Goal: Task Accomplishment & Management: Complete application form

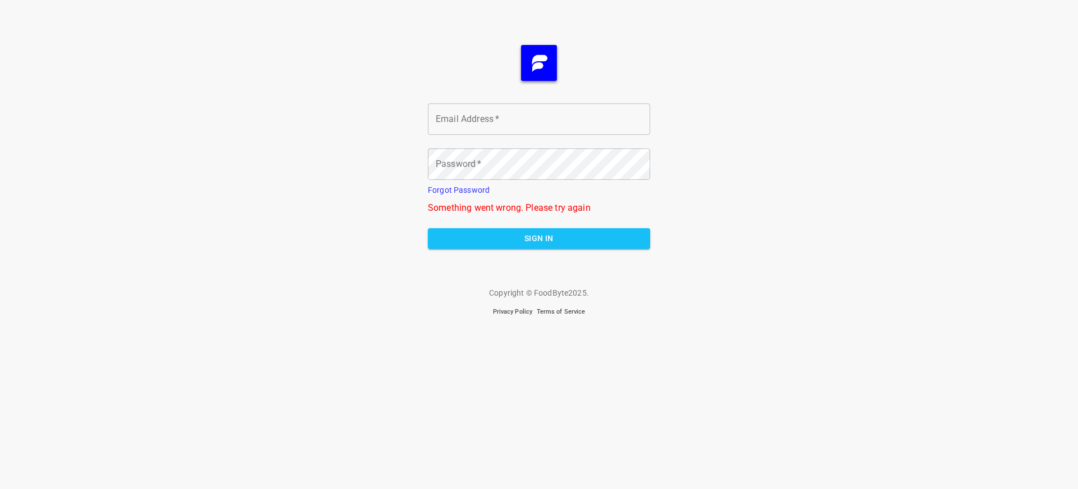
click at [539, 238] on span "Sign In" at bounding box center [539, 238] width 204 height 14
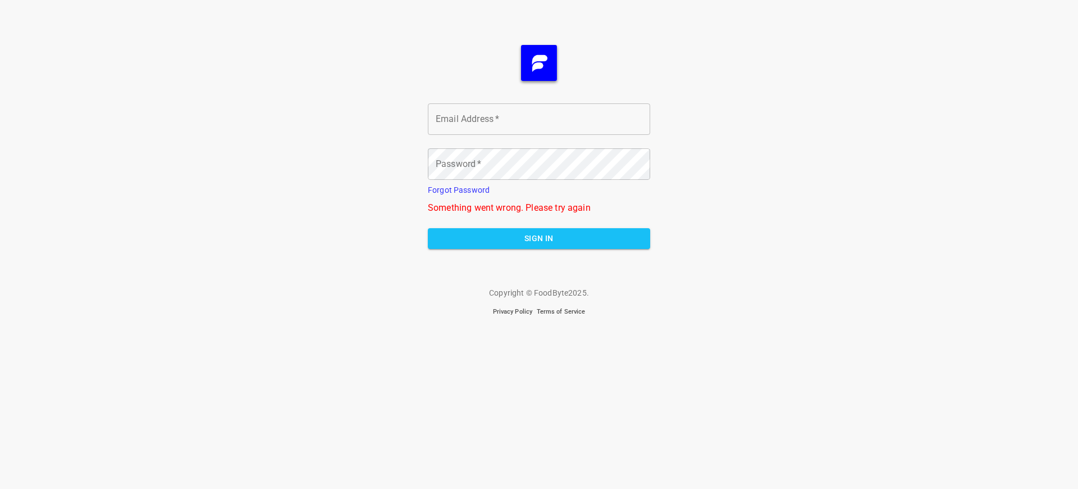
click at [539, 238] on span "Sign In" at bounding box center [539, 238] width 204 height 14
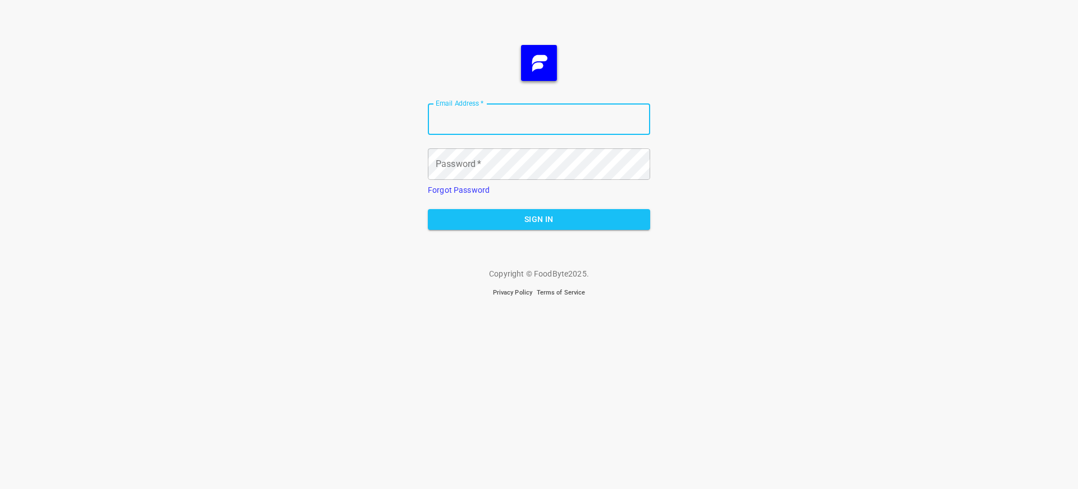
click at [539, 219] on span "Sign In" at bounding box center [539, 219] width 204 height 14
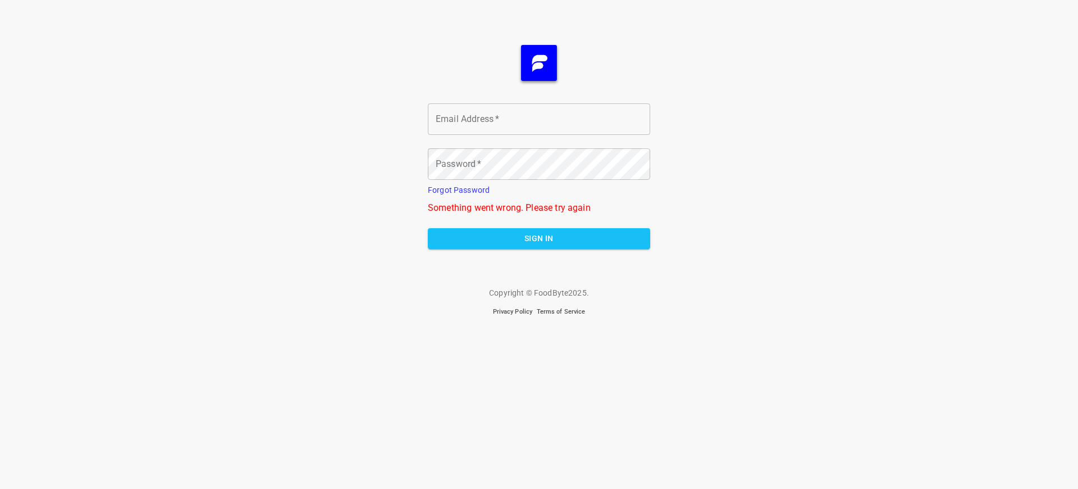
click at [539, 238] on span "Sign In" at bounding box center [539, 238] width 204 height 14
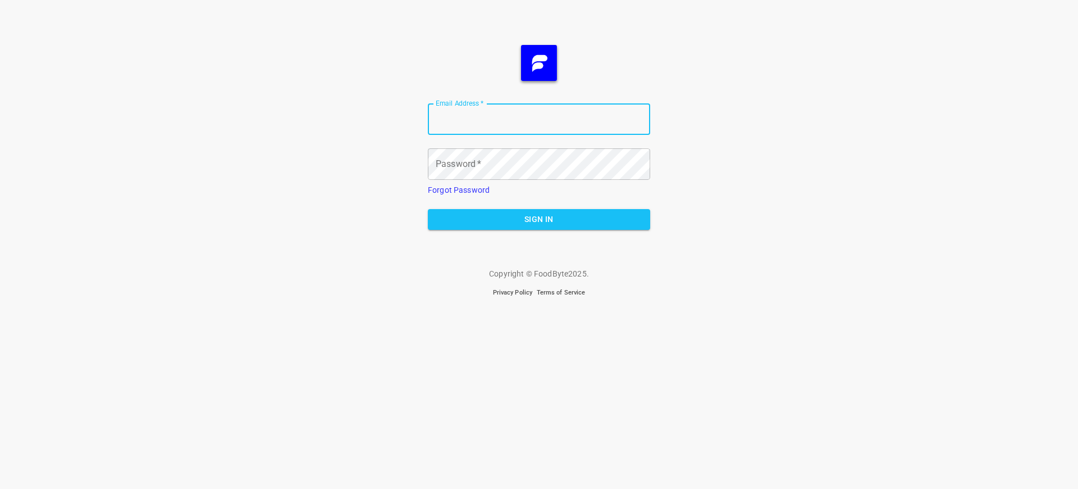
click at [539, 219] on span "Sign In" at bounding box center [539, 219] width 204 height 14
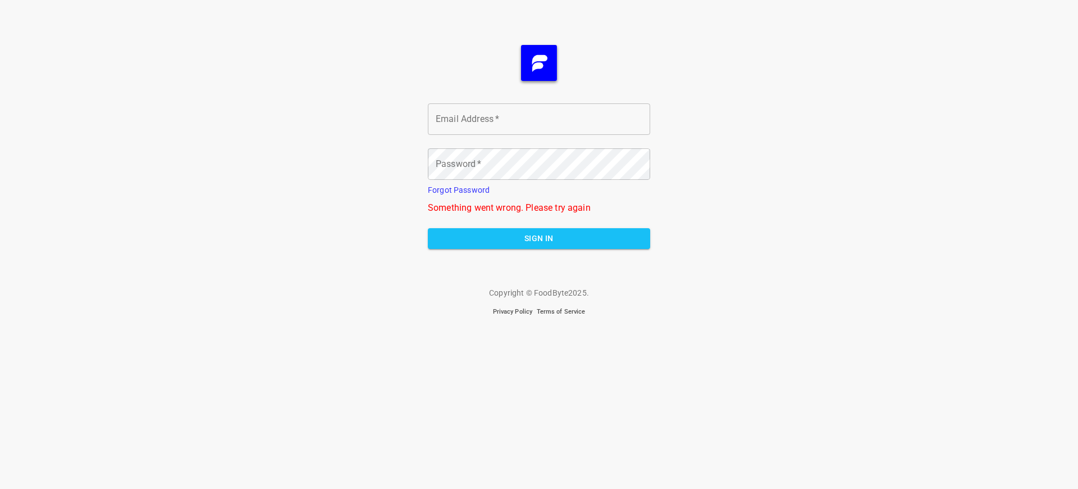
click at [539, 238] on span "Sign In" at bounding box center [539, 238] width 204 height 14
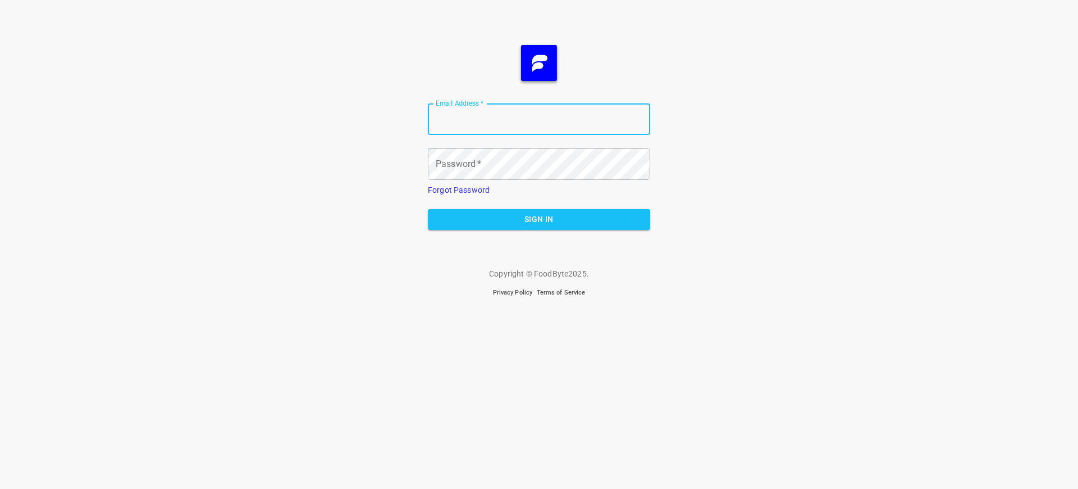
click at [539, 219] on span "Sign In" at bounding box center [539, 219] width 204 height 14
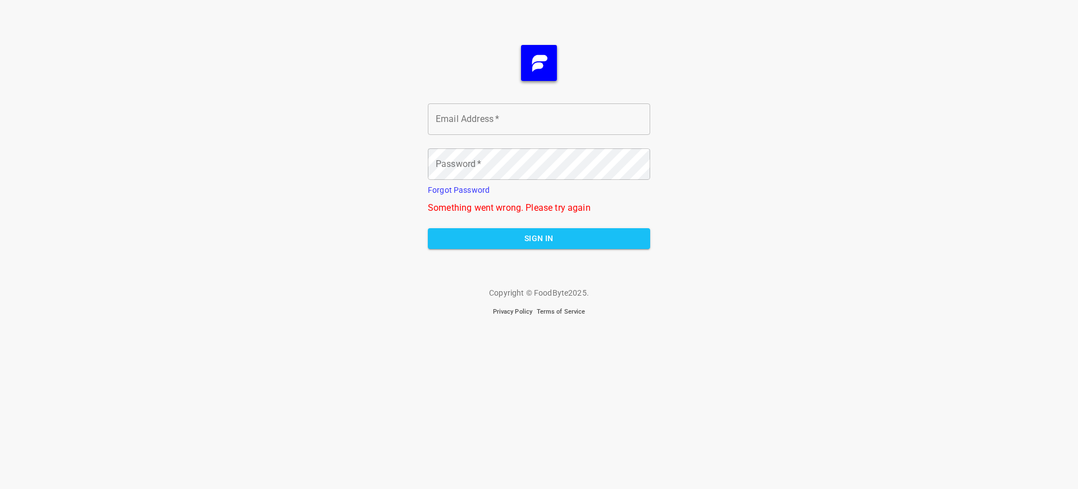
click at [539, 238] on span "Sign In" at bounding box center [539, 238] width 204 height 14
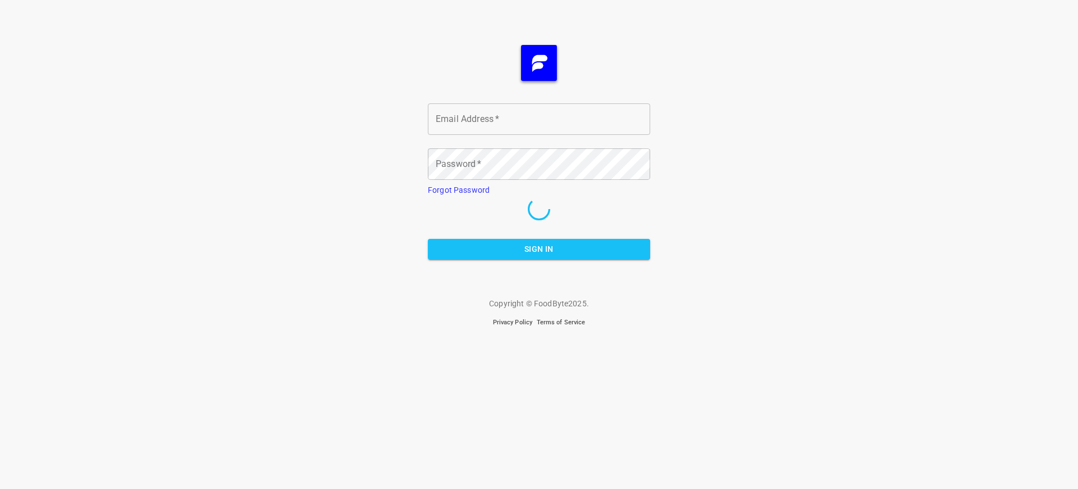
click at [539, 249] on span "Sign In" at bounding box center [539, 249] width 204 height 14
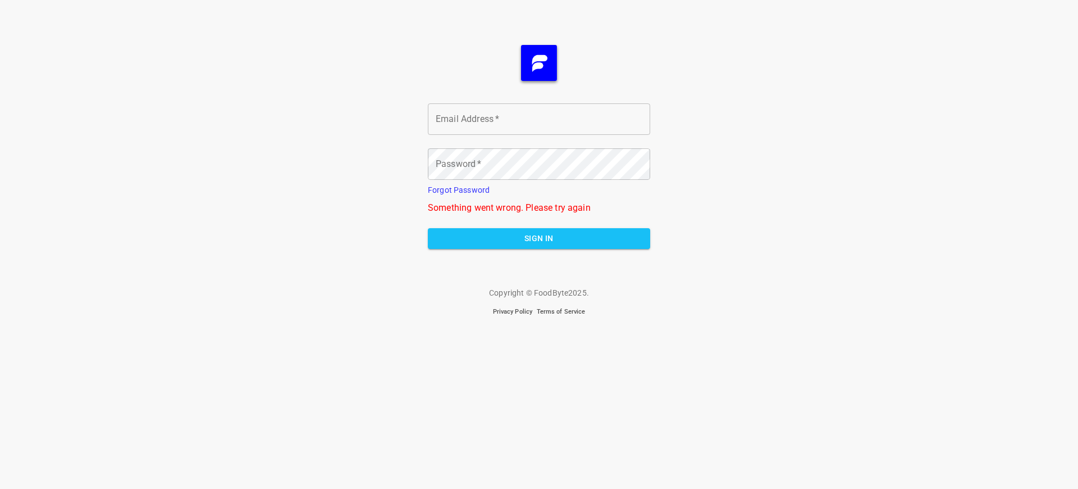
click at [539, 238] on span "Sign In" at bounding box center [539, 238] width 204 height 14
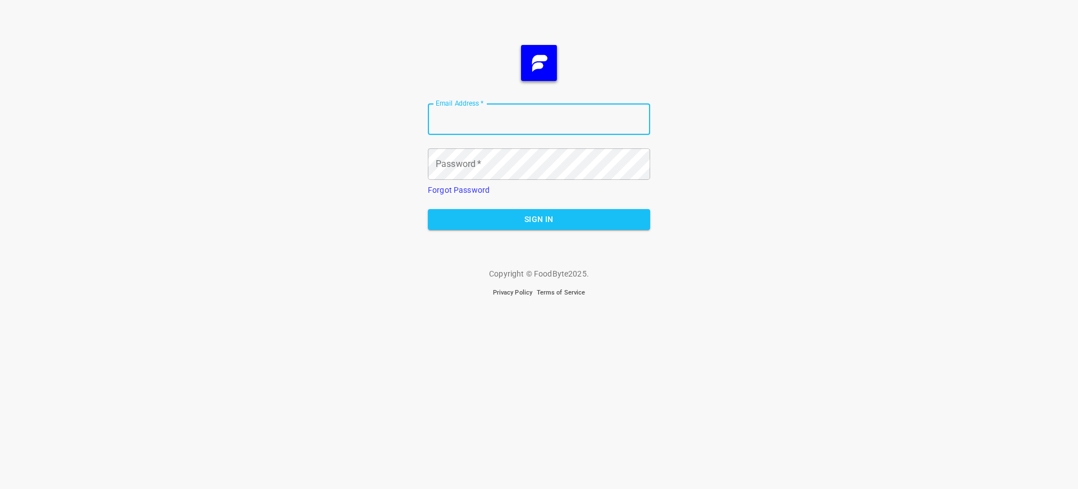
click at [539, 219] on span "Sign In" at bounding box center [539, 219] width 204 height 14
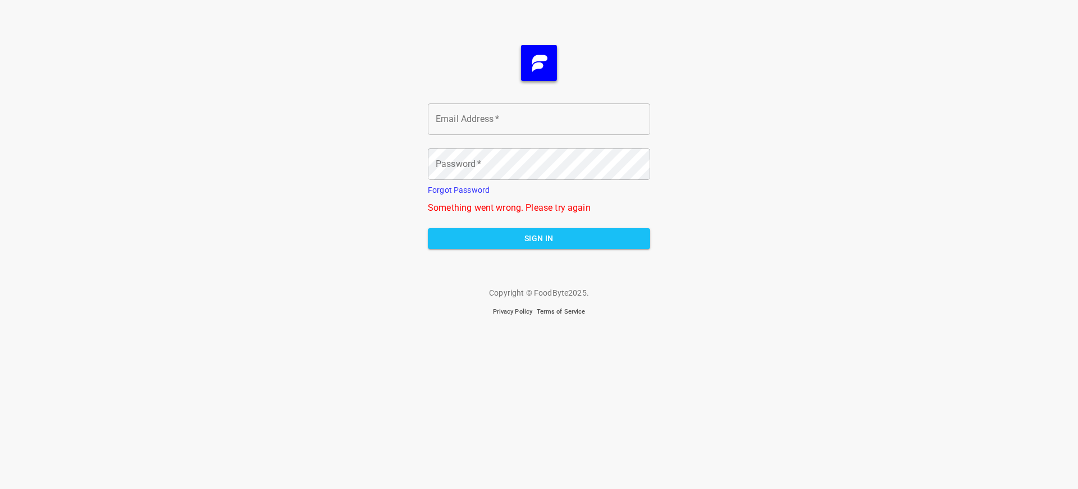
click at [539, 238] on span "Sign In" at bounding box center [539, 238] width 204 height 14
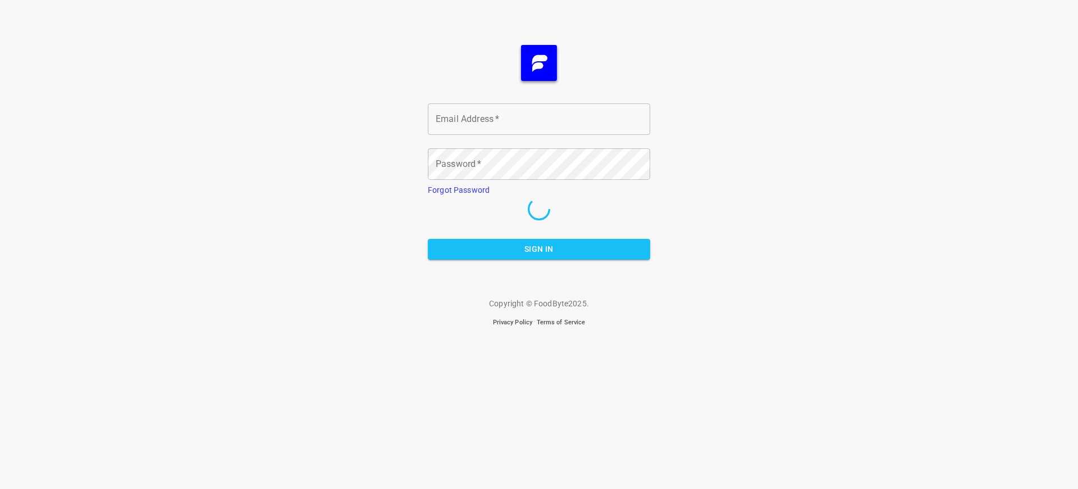
click at [539, 242] on span "Sign In" at bounding box center [539, 249] width 204 height 14
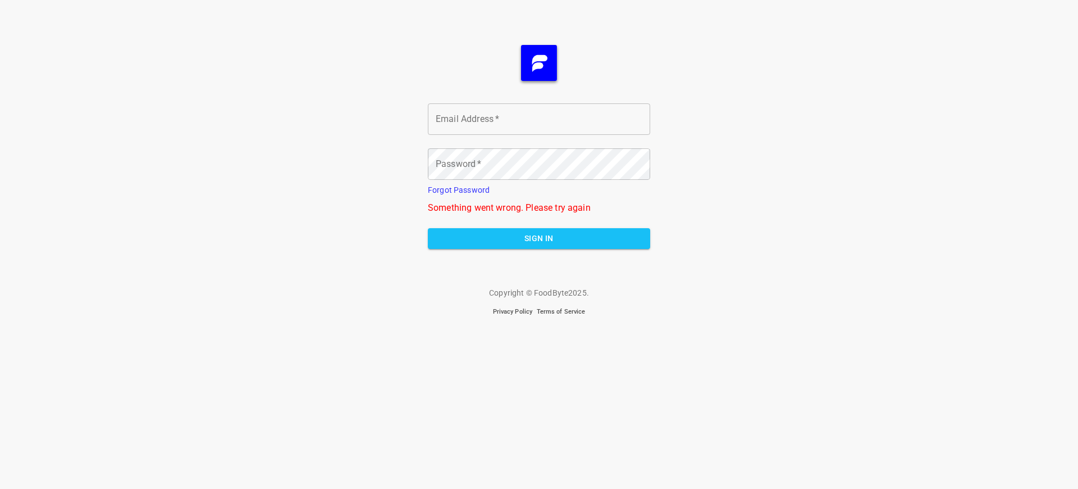
click at [539, 238] on span "Sign In" at bounding box center [539, 238] width 204 height 14
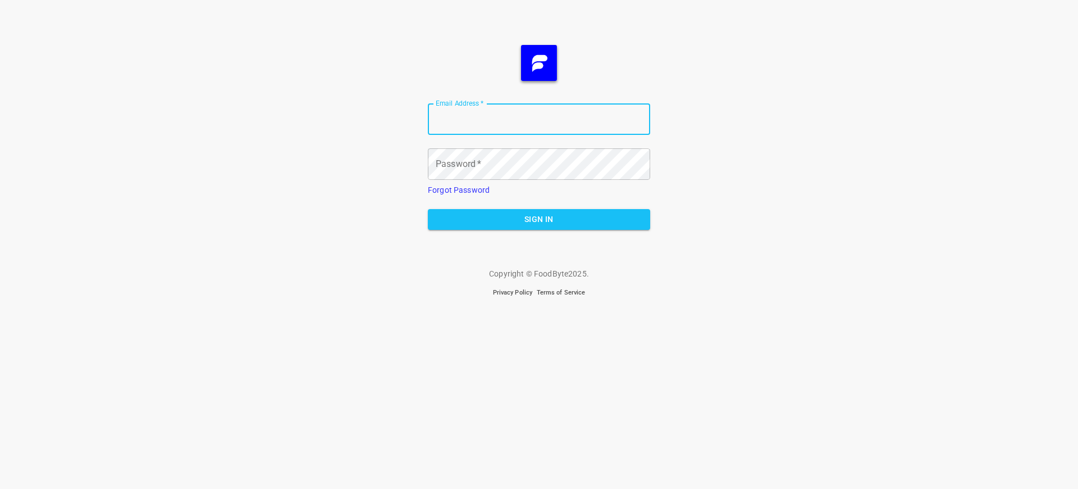
click at [539, 219] on span "Sign In" at bounding box center [539, 219] width 204 height 14
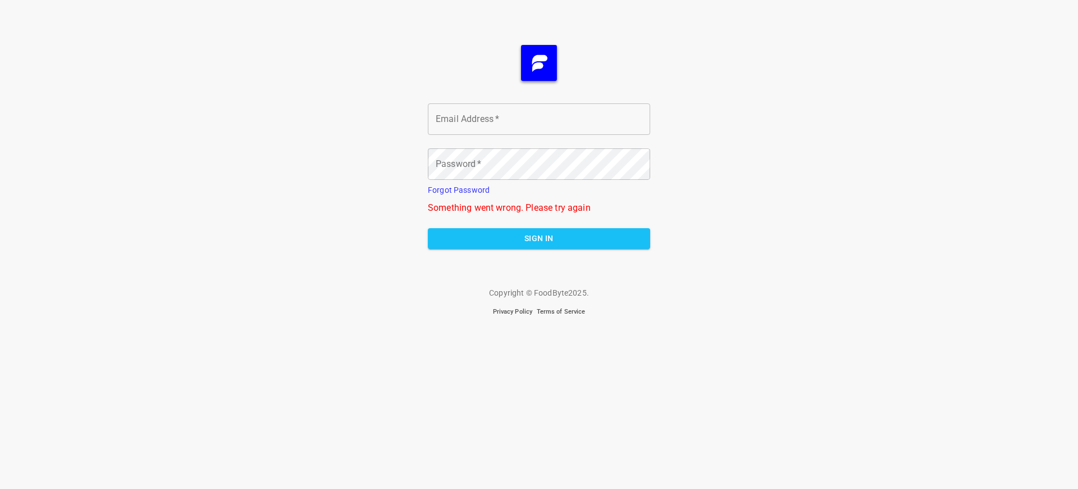
click at [539, 238] on span "Sign In" at bounding box center [539, 238] width 204 height 14
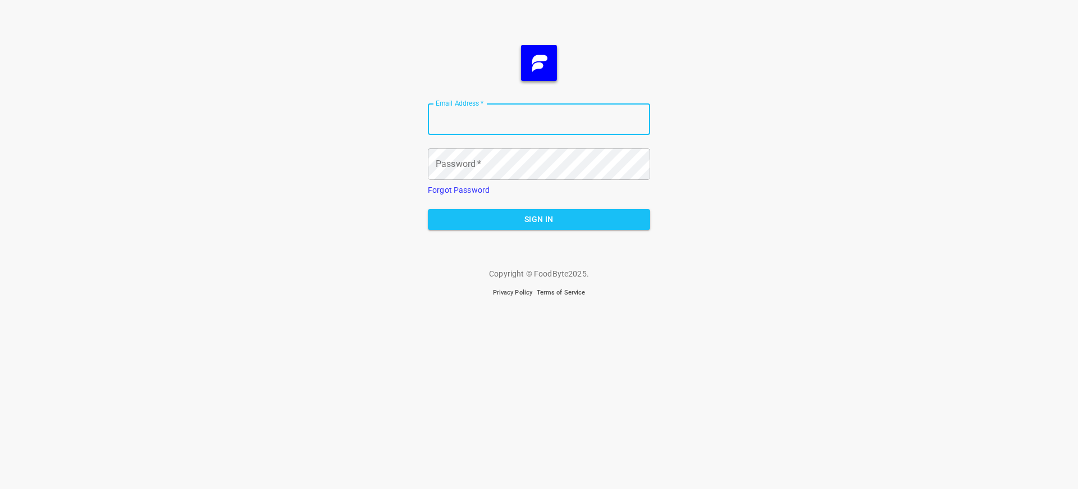
click at [539, 219] on span "Sign In" at bounding box center [539, 219] width 204 height 14
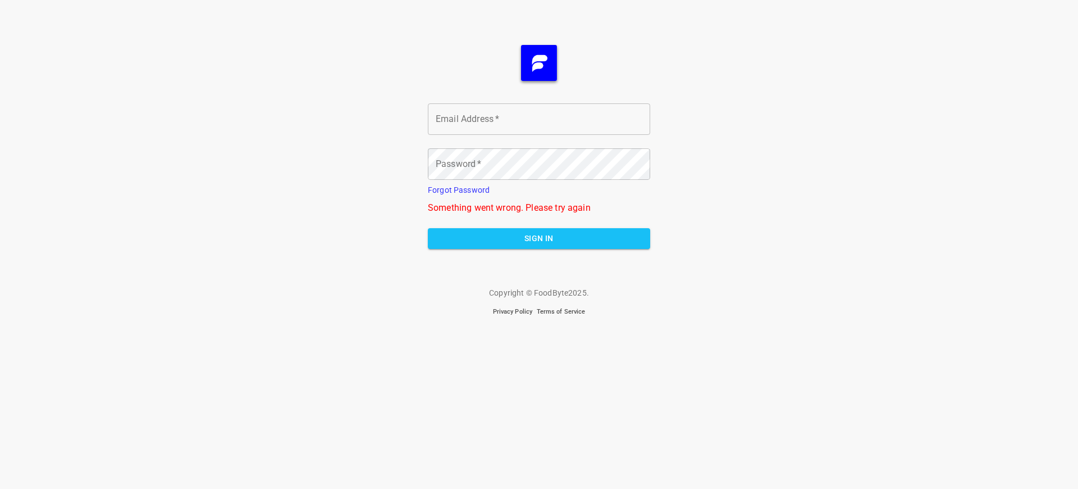
click at [539, 238] on span "Sign In" at bounding box center [539, 238] width 204 height 14
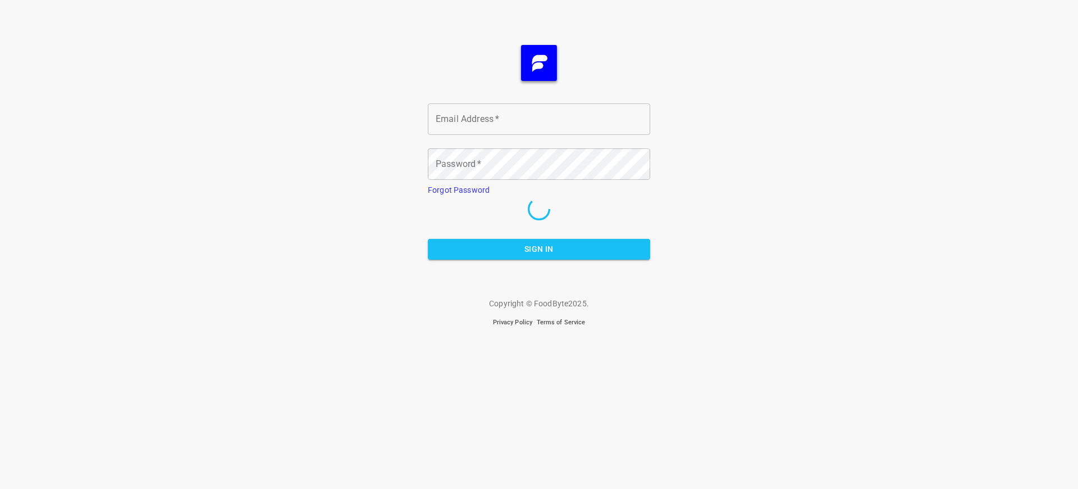
click at [539, 249] on span "Sign In" at bounding box center [539, 249] width 204 height 14
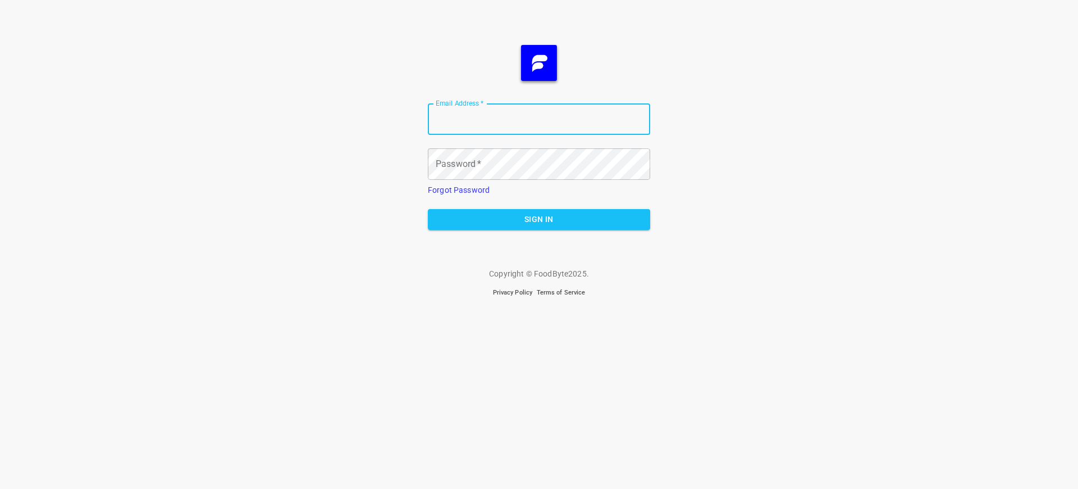
click at [539, 219] on span "Sign In" at bounding box center [539, 219] width 204 height 14
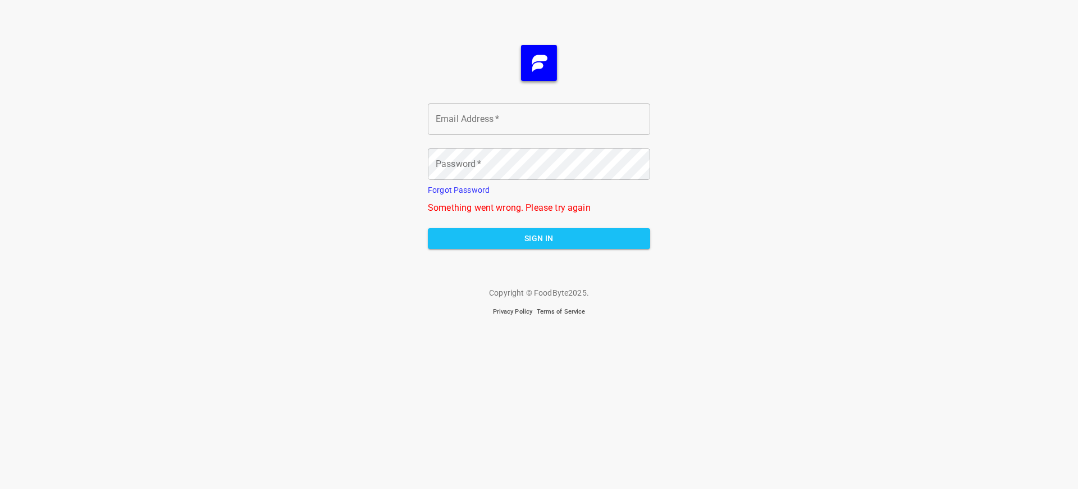
click at [539, 238] on span "Sign In" at bounding box center [539, 238] width 204 height 14
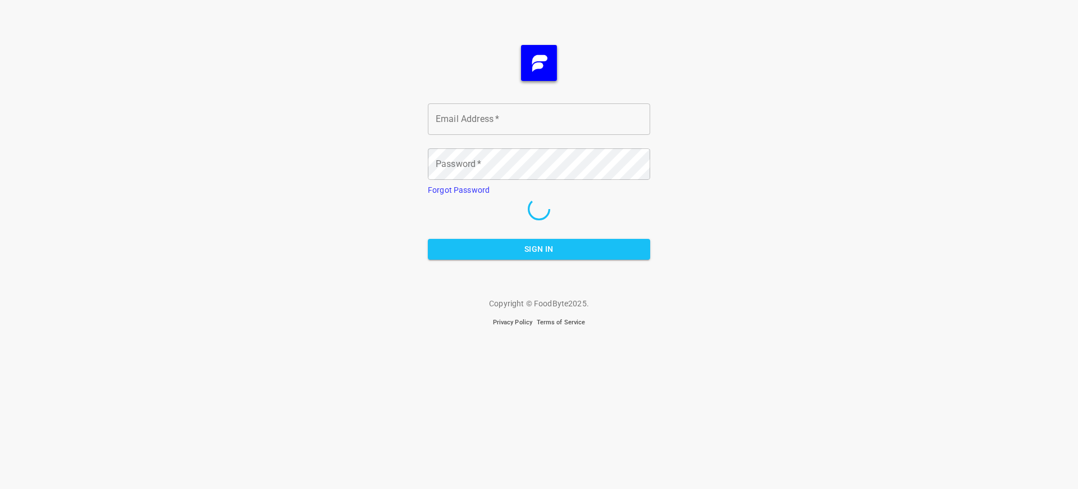
click at [539, 249] on span "Sign In" at bounding box center [539, 249] width 204 height 14
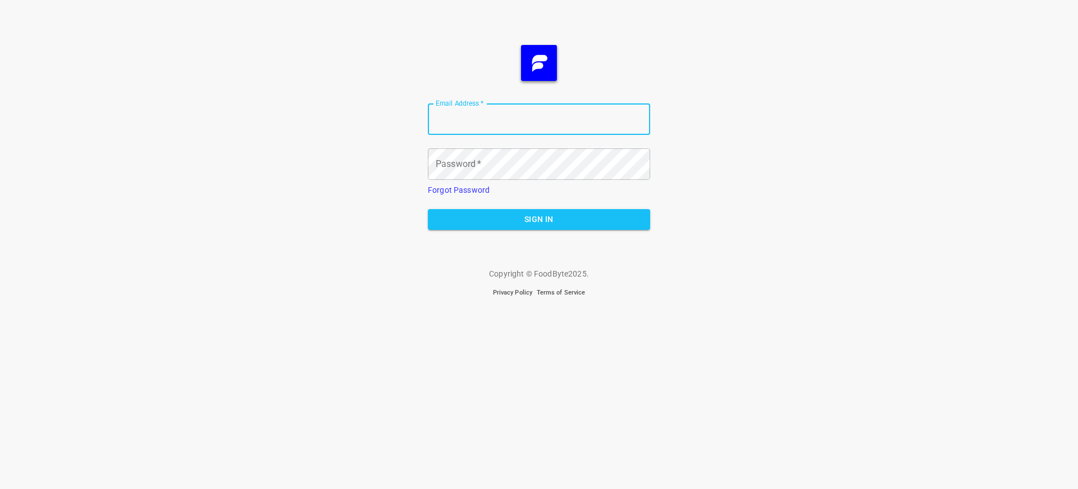
click at [539, 219] on span "Sign In" at bounding box center [539, 219] width 204 height 14
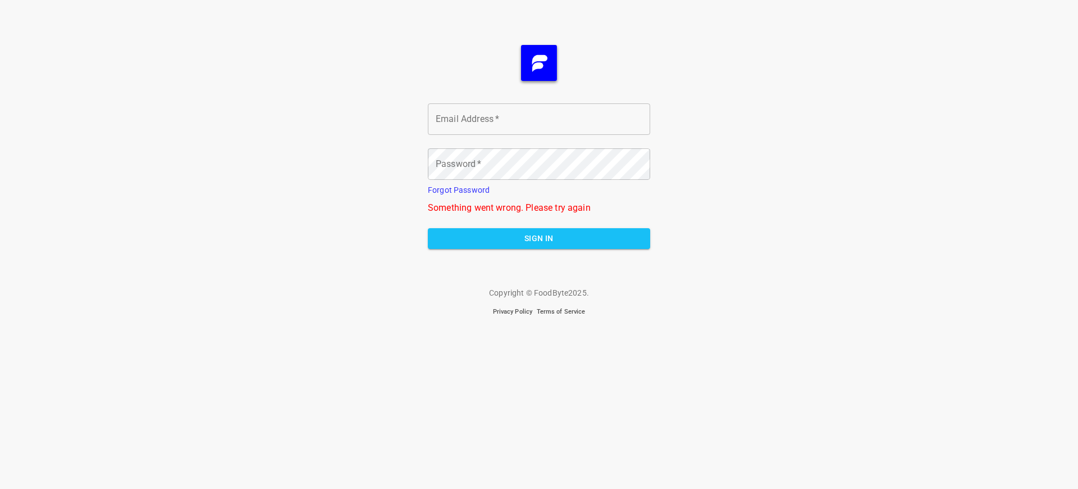
click at [539, 238] on span "Sign In" at bounding box center [539, 238] width 204 height 14
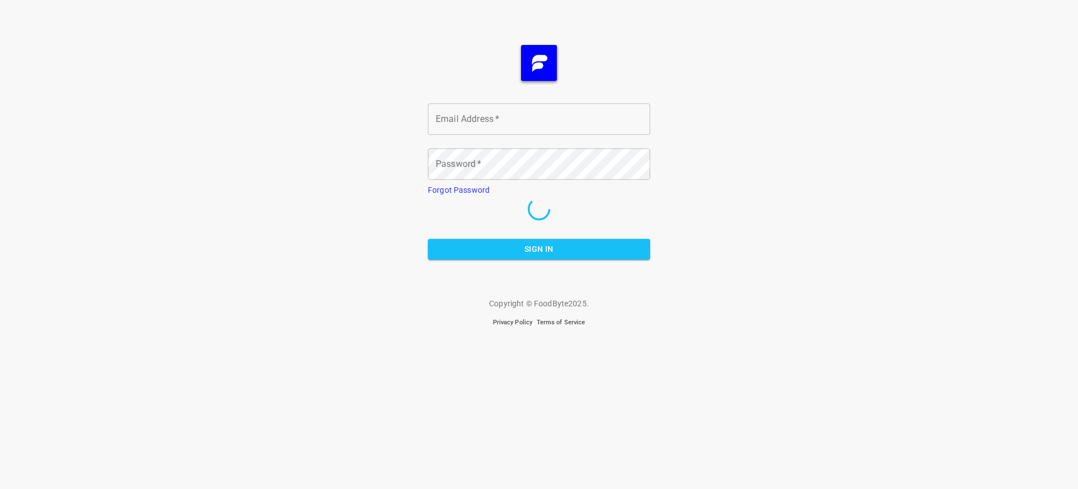
click at [539, 249] on span "Sign In" at bounding box center [539, 249] width 204 height 14
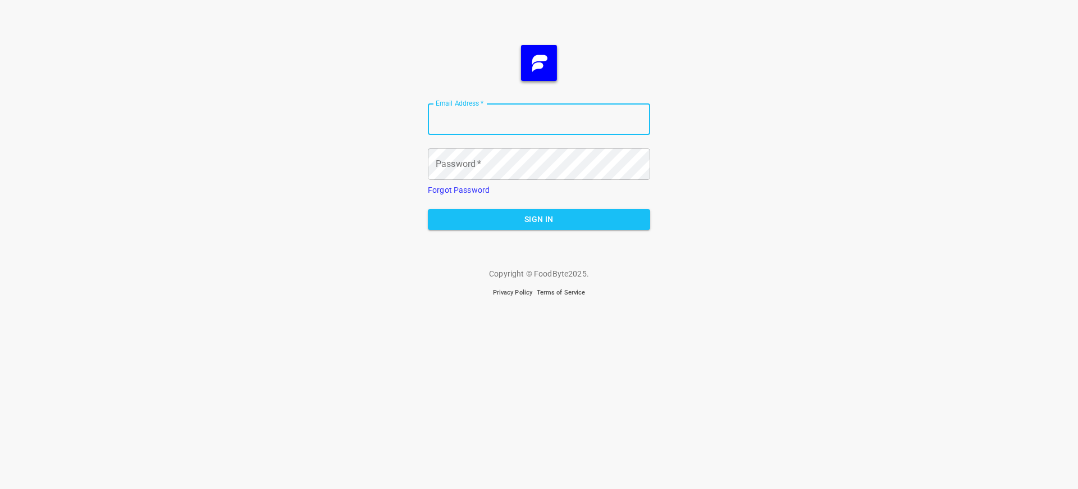
click at [539, 219] on span "Sign In" at bounding box center [539, 219] width 204 height 14
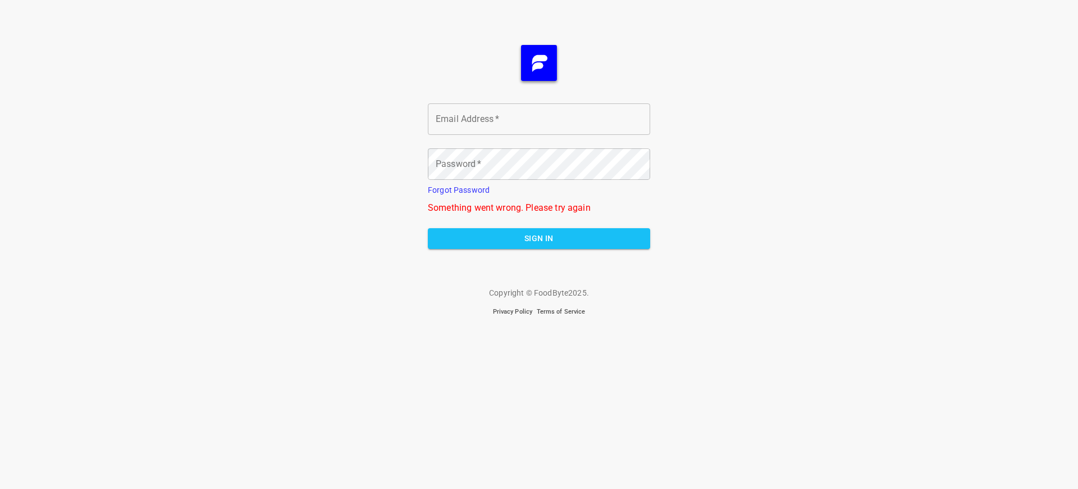
click at [539, 238] on span "Sign In" at bounding box center [539, 238] width 204 height 14
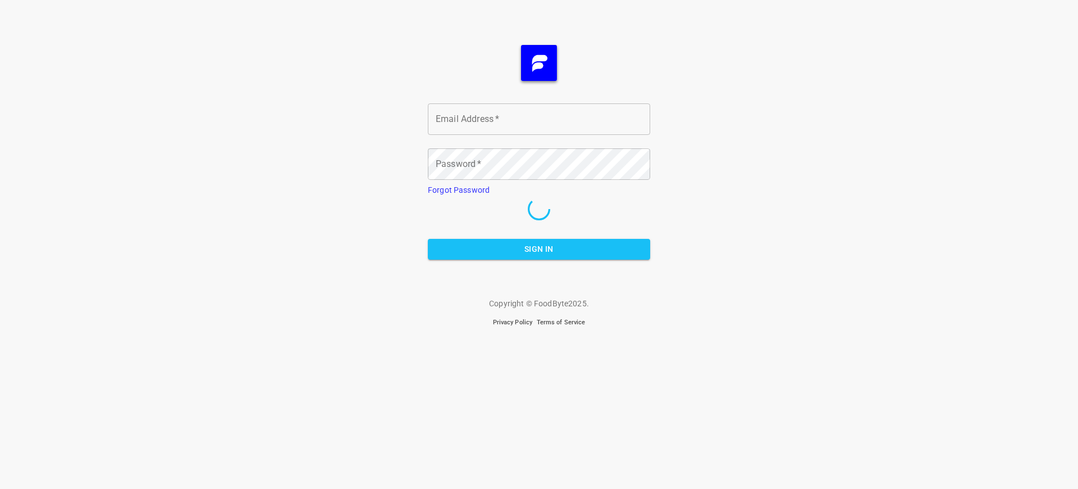
click at [539, 249] on span "Sign In" at bounding box center [539, 249] width 204 height 14
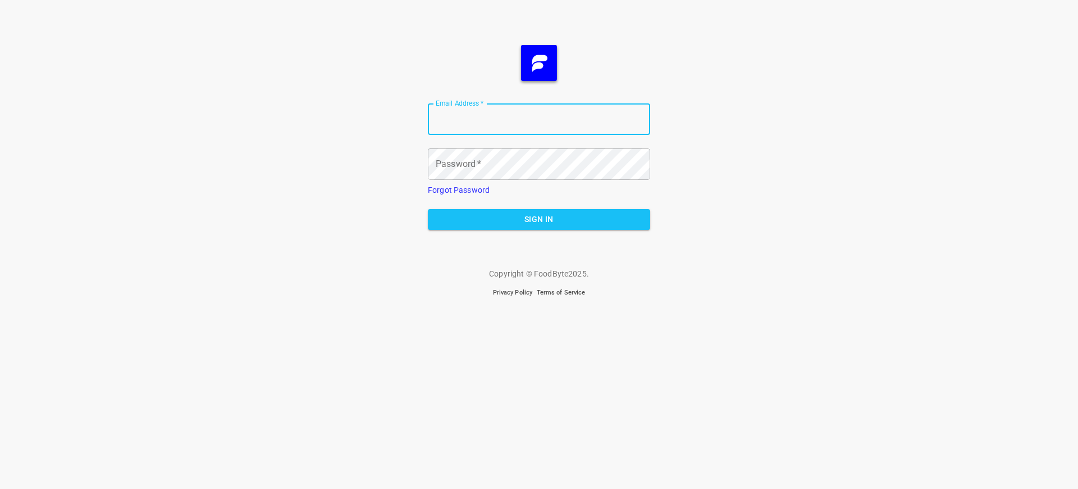
click at [539, 219] on span "Sign In" at bounding box center [539, 219] width 204 height 14
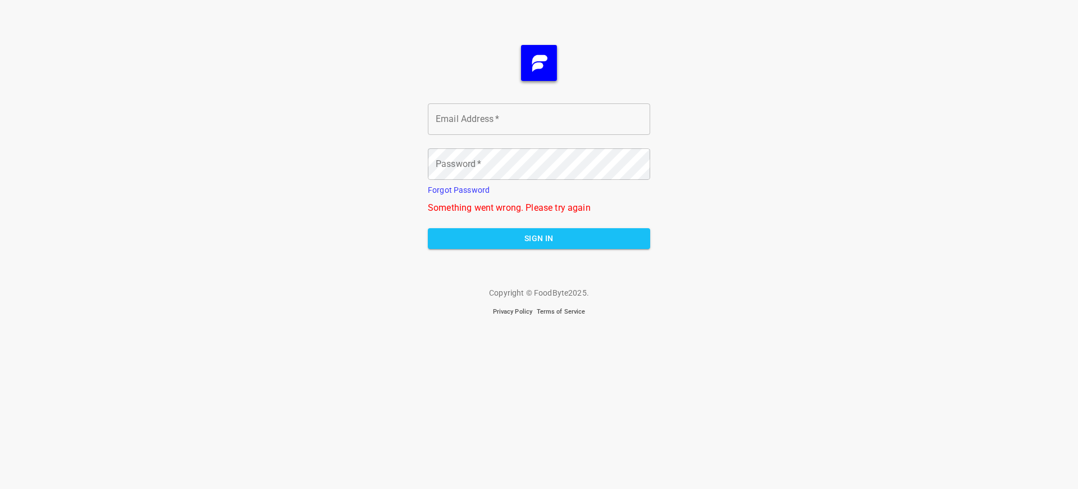
click at [539, 238] on span "Sign In" at bounding box center [539, 238] width 204 height 14
click at [539, 245] on span "Sign In" at bounding box center [539, 238] width 204 height 14
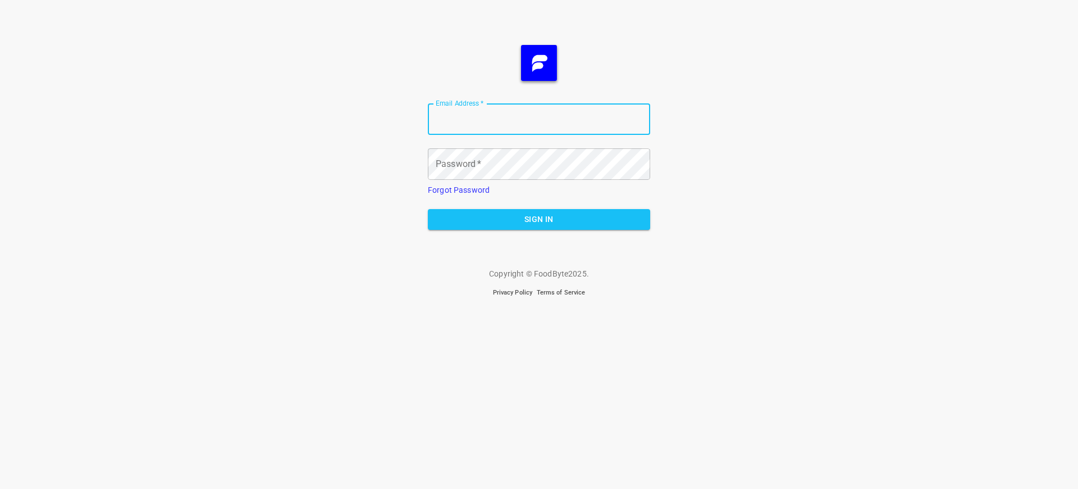
click at [539, 219] on span "Sign In" at bounding box center [539, 219] width 204 height 14
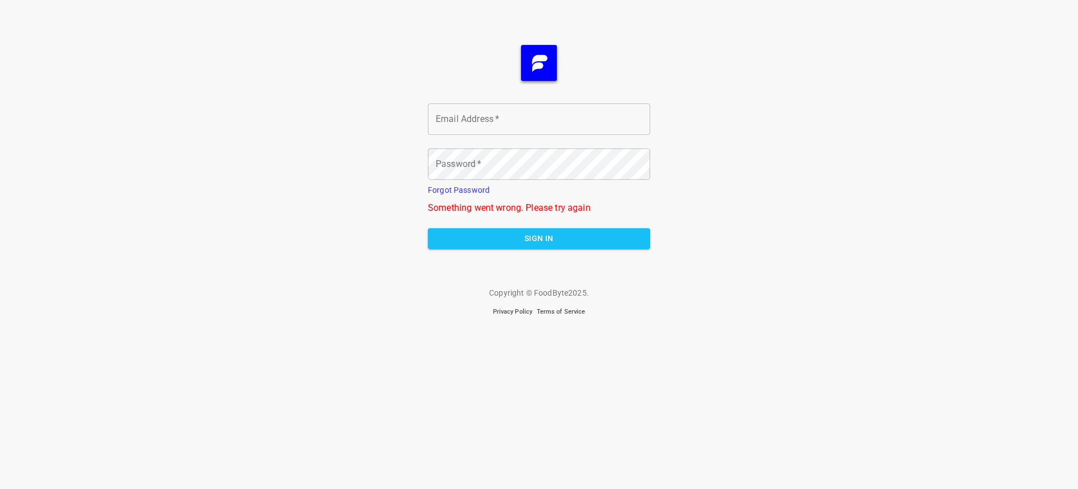
click at [539, 238] on span "Sign In" at bounding box center [539, 238] width 204 height 14
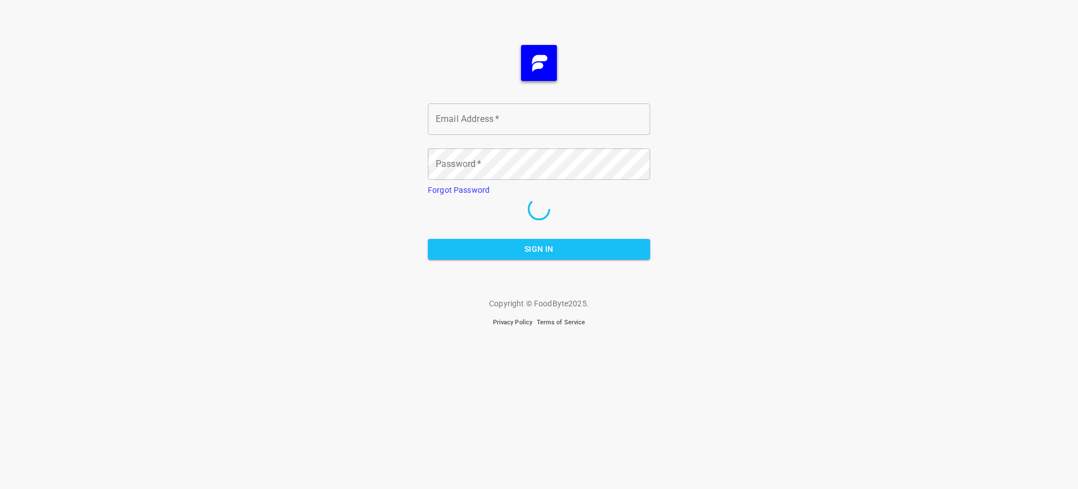
click at [539, 249] on span "Sign In" at bounding box center [539, 249] width 204 height 14
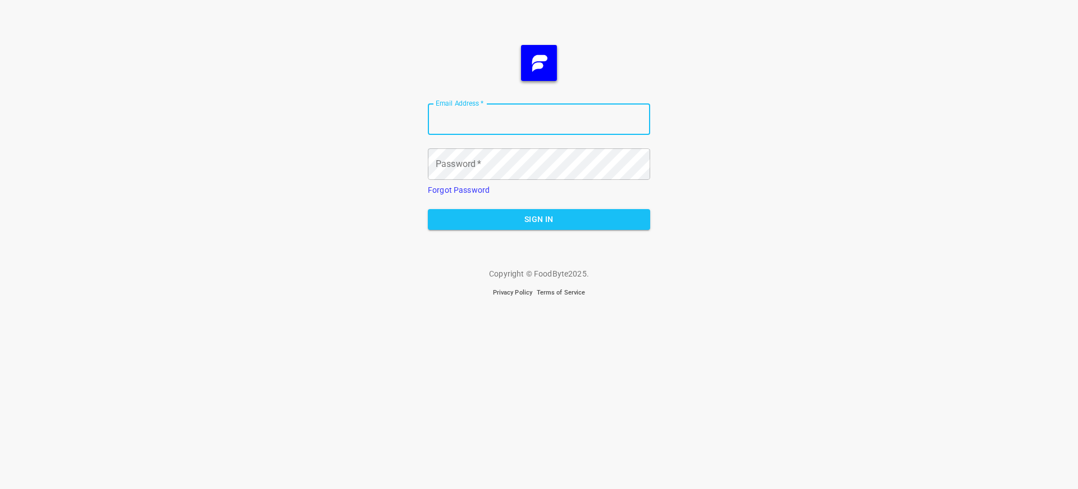
click at [539, 219] on span "Sign In" at bounding box center [539, 219] width 204 height 14
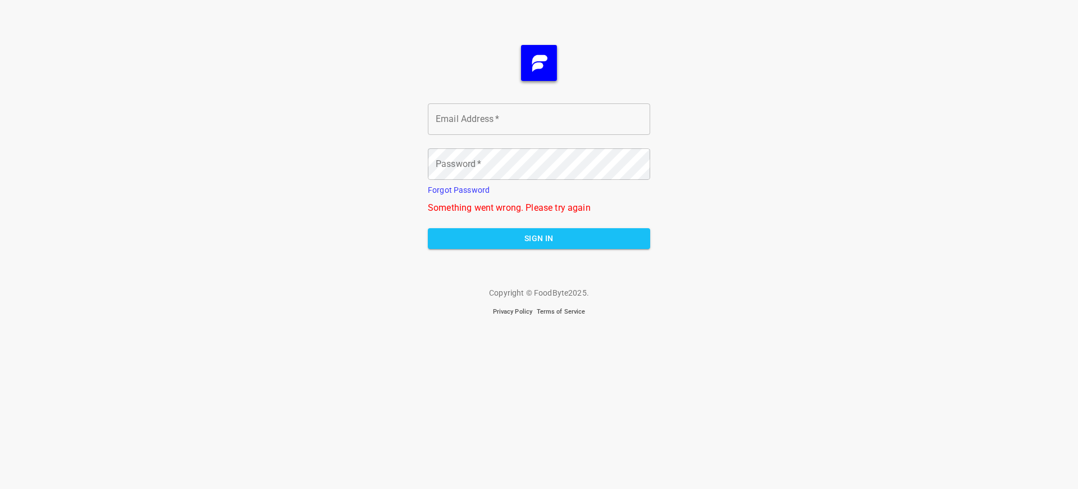
click at [539, 238] on span "Sign In" at bounding box center [539, 238] width 204 height 14
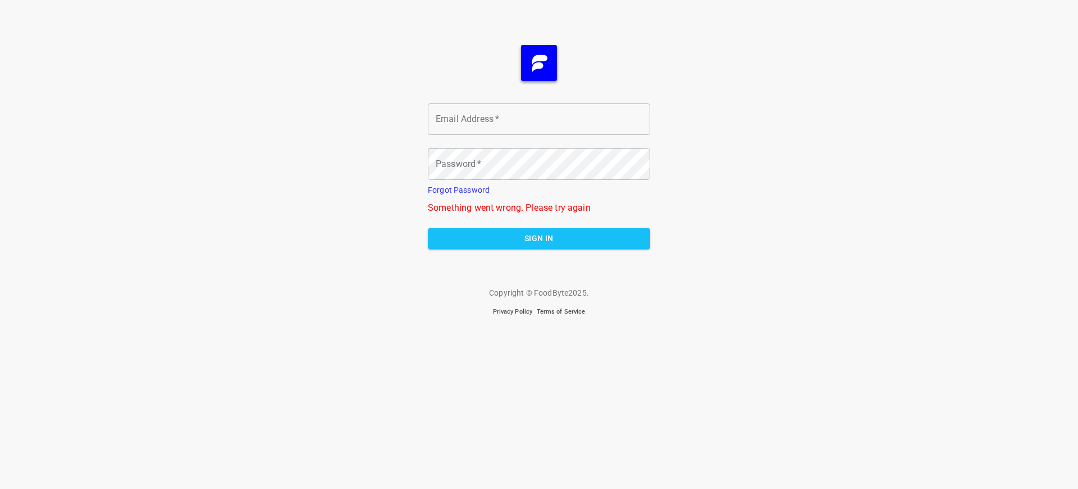
click at [539, 238] on span "Sign In" at bounding box center [539, 238] width 204 height 14
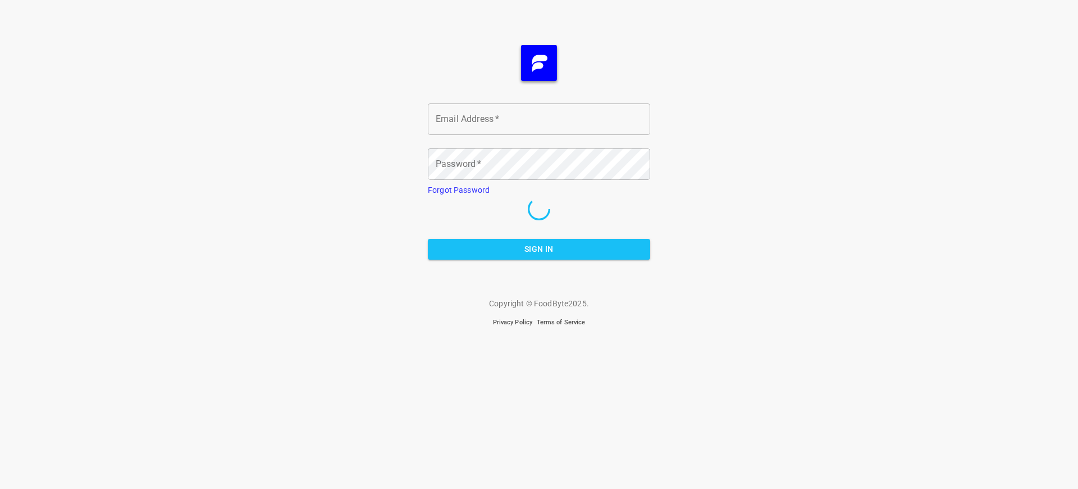
click at [539, 249] on span "Sign In" at bounding box center [539, 249] width 204 height 14
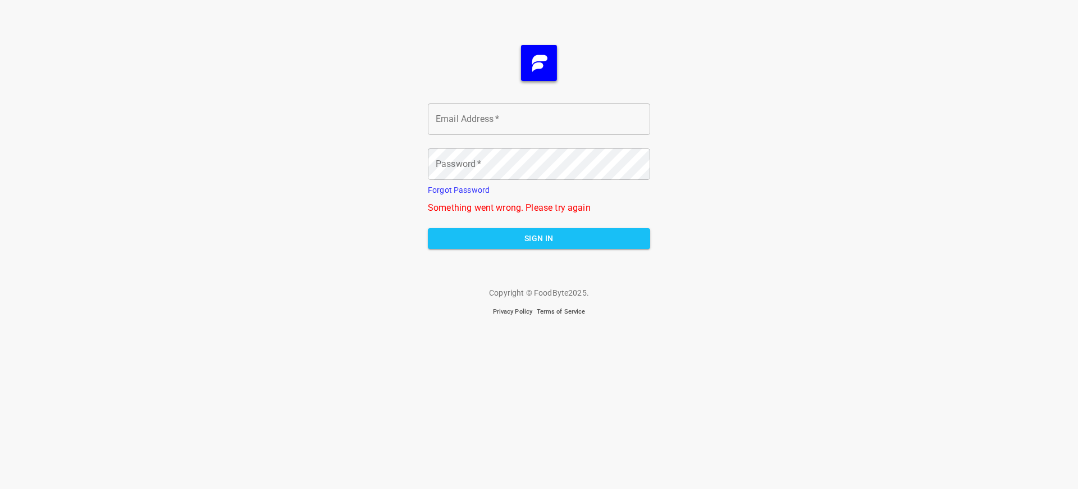
click at [539, 238] on span "Sign In" at bounding box center [539, 238] width 204 height 14
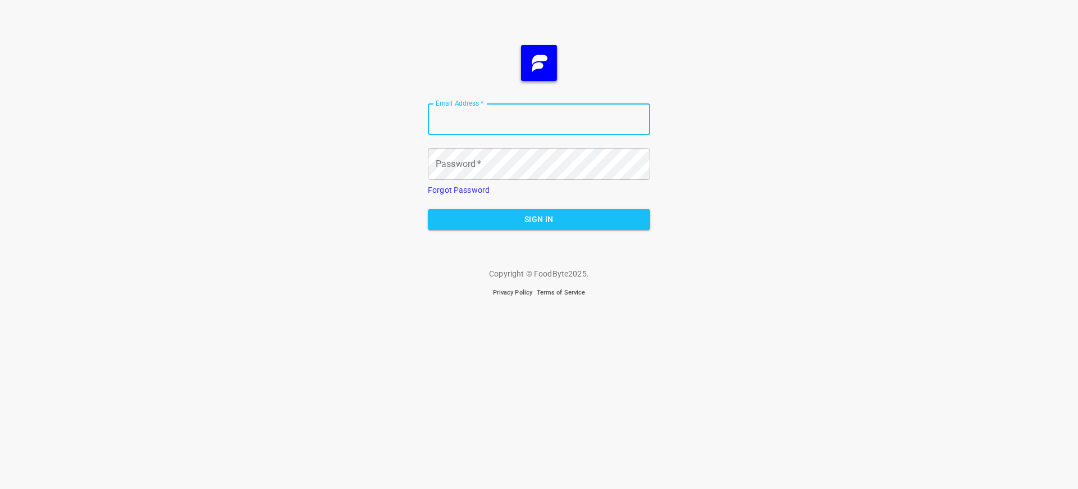
click at [539, 219] on span "Sign In" at bounding box center [539, 219] width 204 height 14
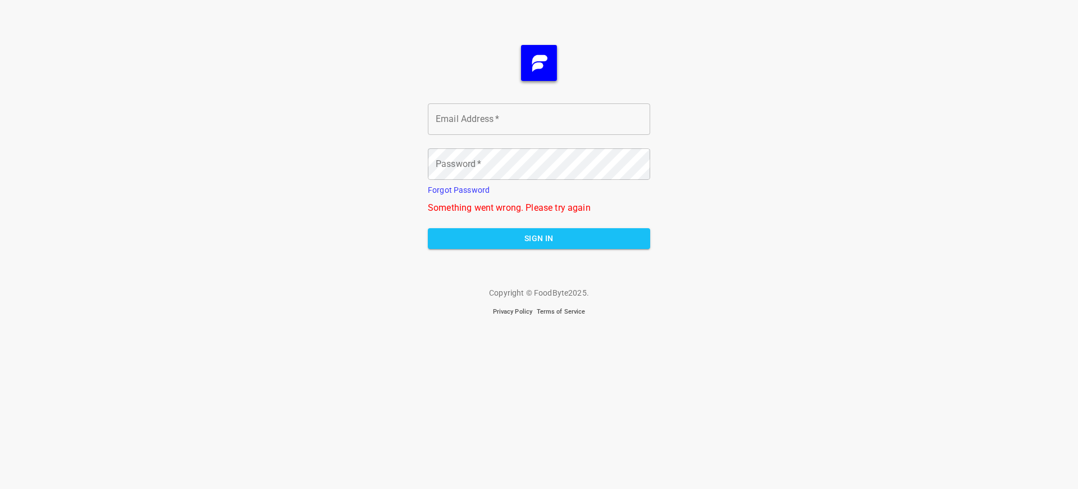
click at [539, 238] on span "Sign In" at bounding box center [539, 238] width 204 height 14
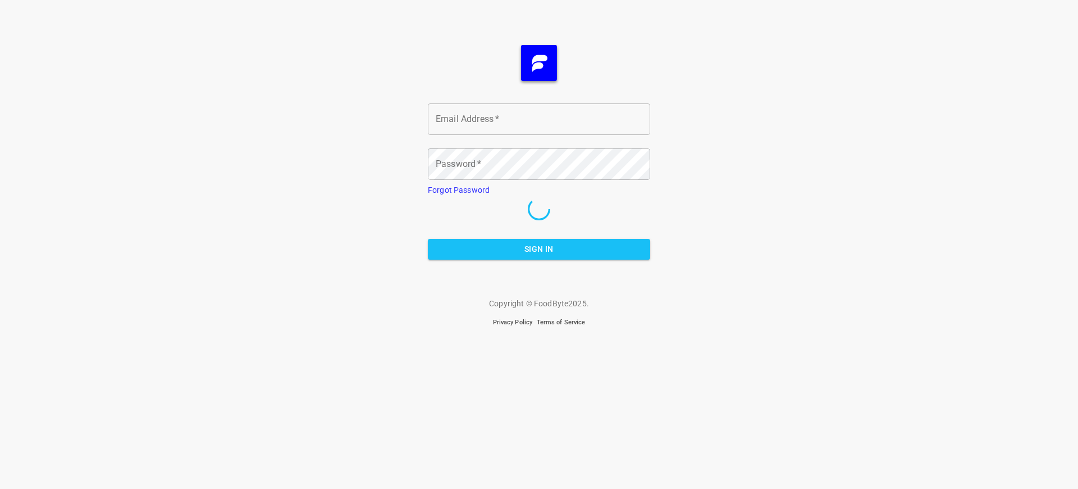
click at [539, 249] on span "Sign In" at bounding box center [539, 249] width 204 height 14
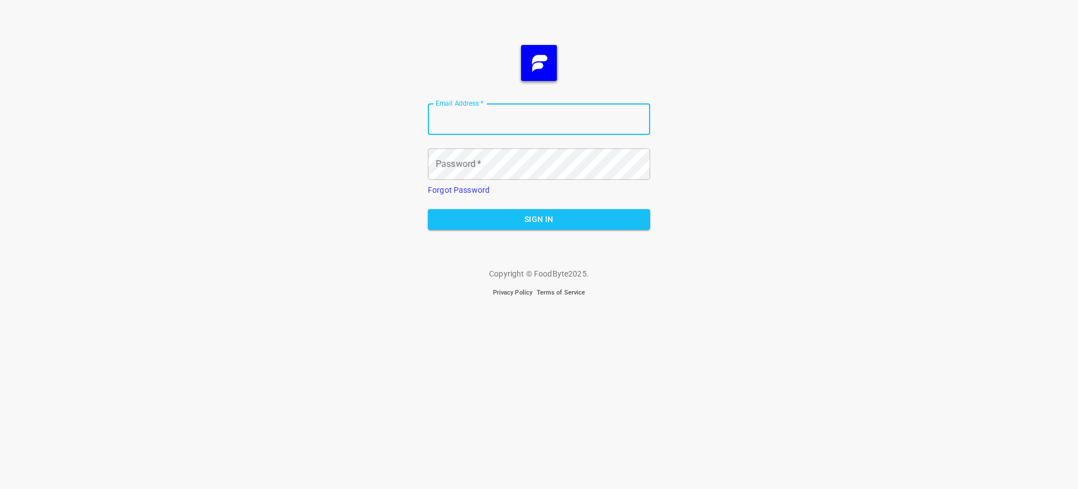
click at [539, 219] on span "Sign In" at bounding box center [539, 219] width 204 height 14
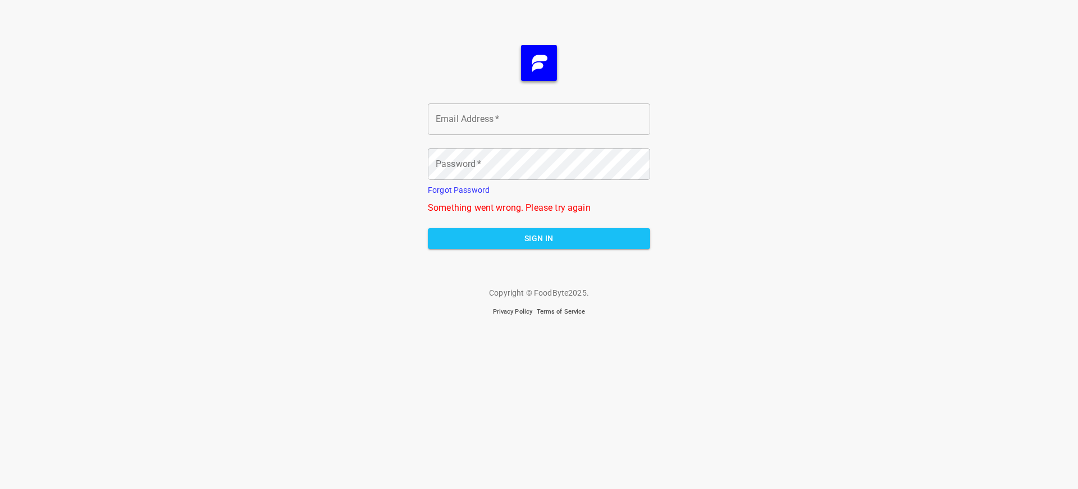
click at [539, 238] on span "Sign In" at bounding box center [539, 238] width 204 height 14
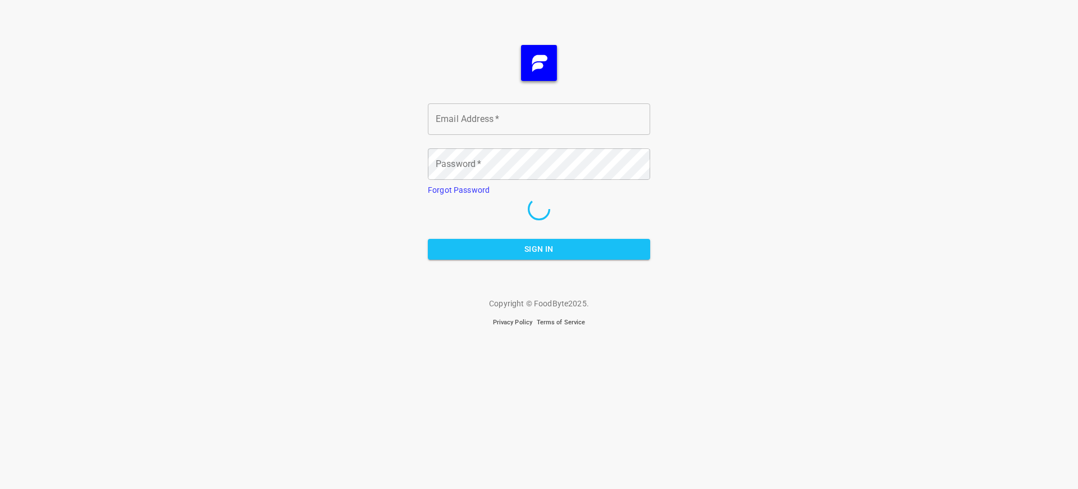
click at [539, 249] on span "Sign In" at bounding box center [539, 249] width 204 height 14
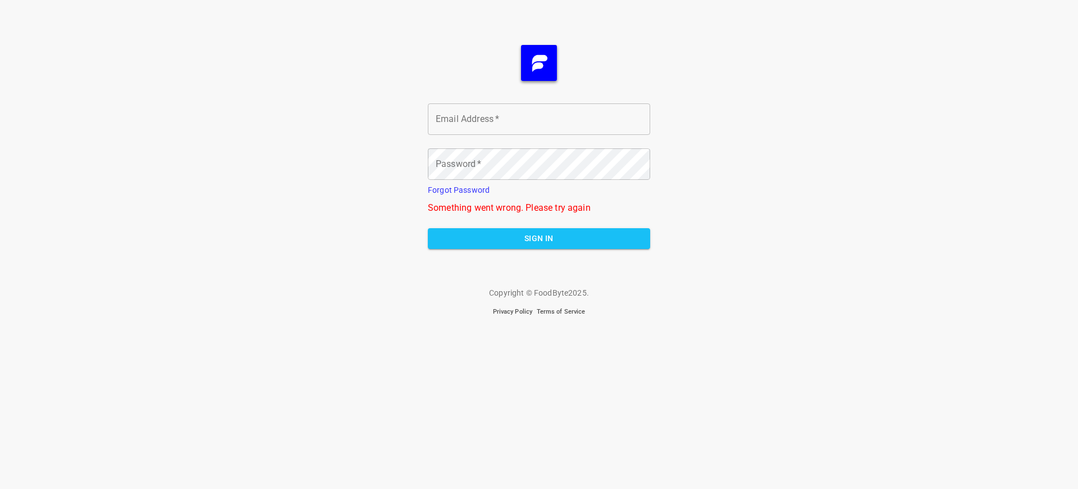
click at [539, 238] on span "Sign In" at bounding box center [539, 238] width 204 height 14
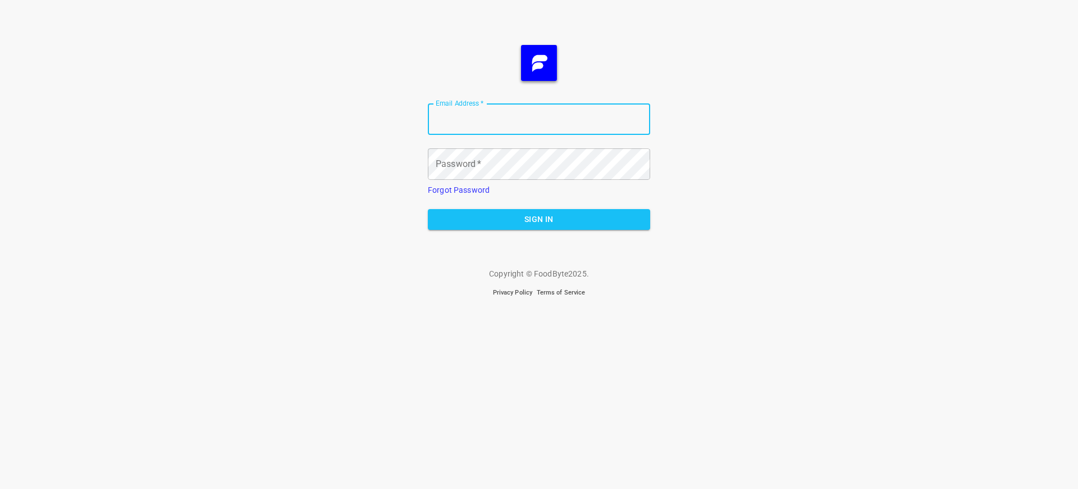
click at [539, 219] on span "Sign In" at bounding box center [539, 219] width 204 height 14
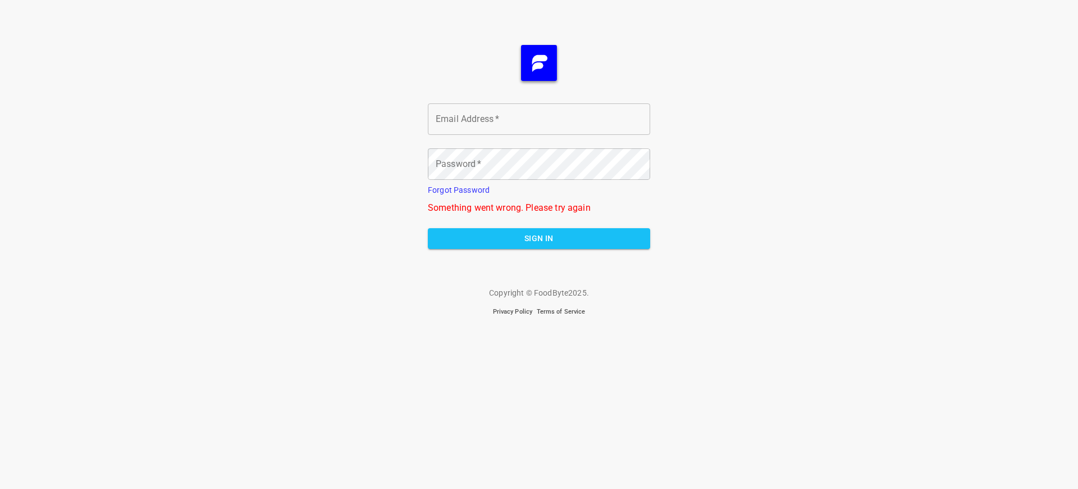
click at [539, 238] on span "Sign In" at bounding box center [539, 238] width 204 height 14
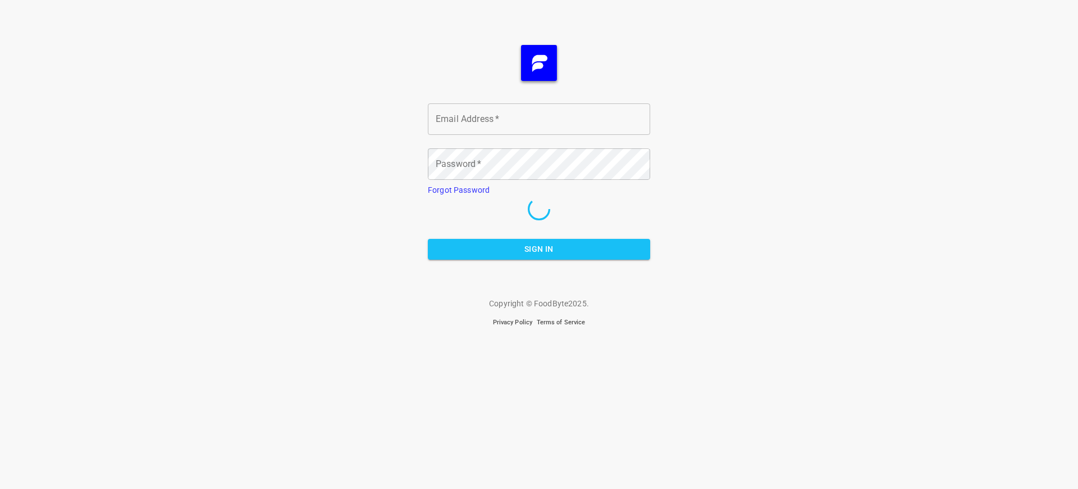
click at [539, 249] on span "Sign In" at bounding box center [539, 249] width 204 height 14
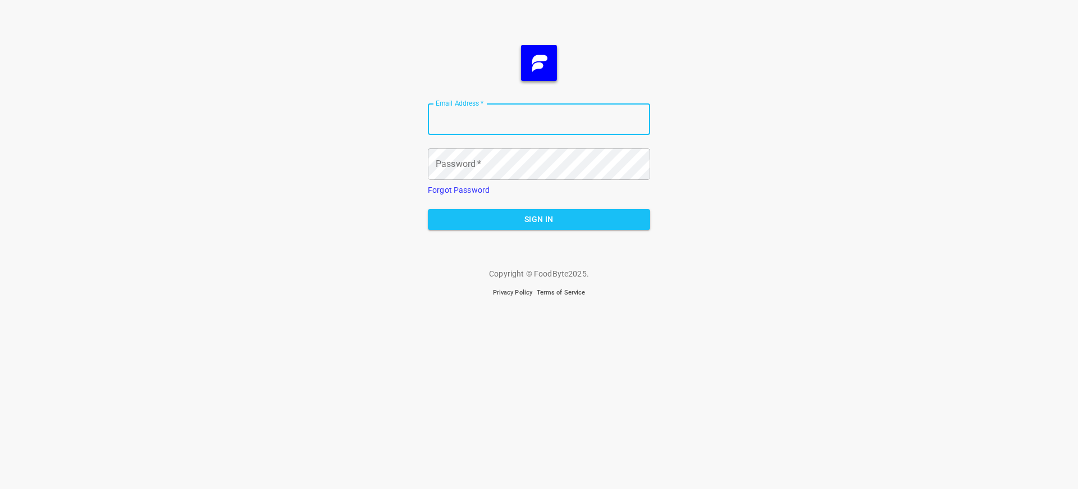
click at [539, 219] on span "Sign In" at bounding box center [539, 219] width 204 height 14
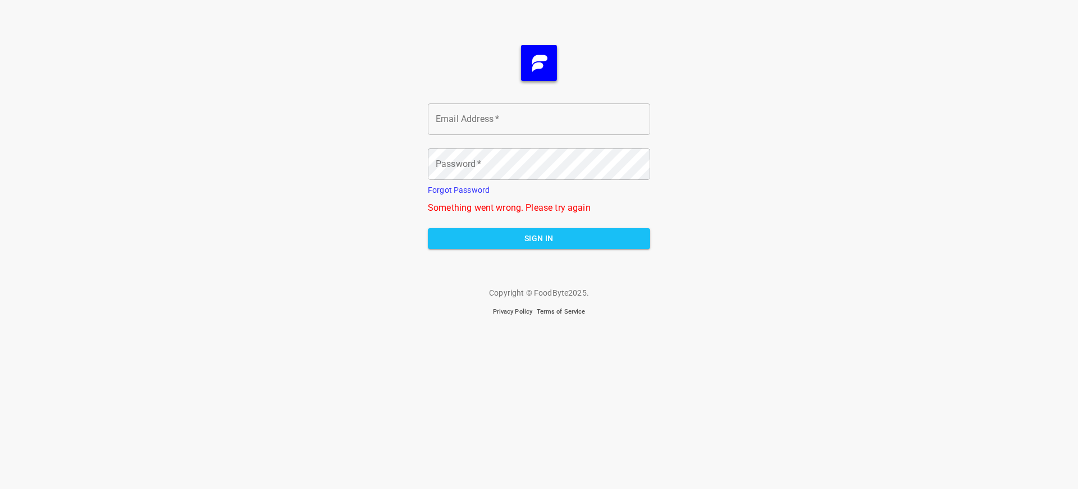
click at [539, 238] on span "Sign In" at bounding box center [539, 238] width 204 height 14
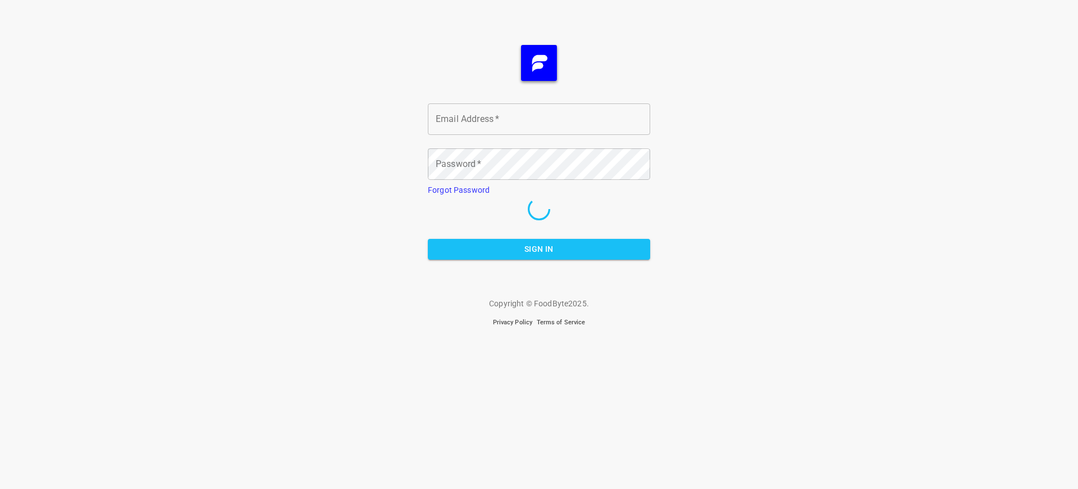
click at [539, 249] on span "Sign In" at bounding box center [539, 249] width 204 height 14
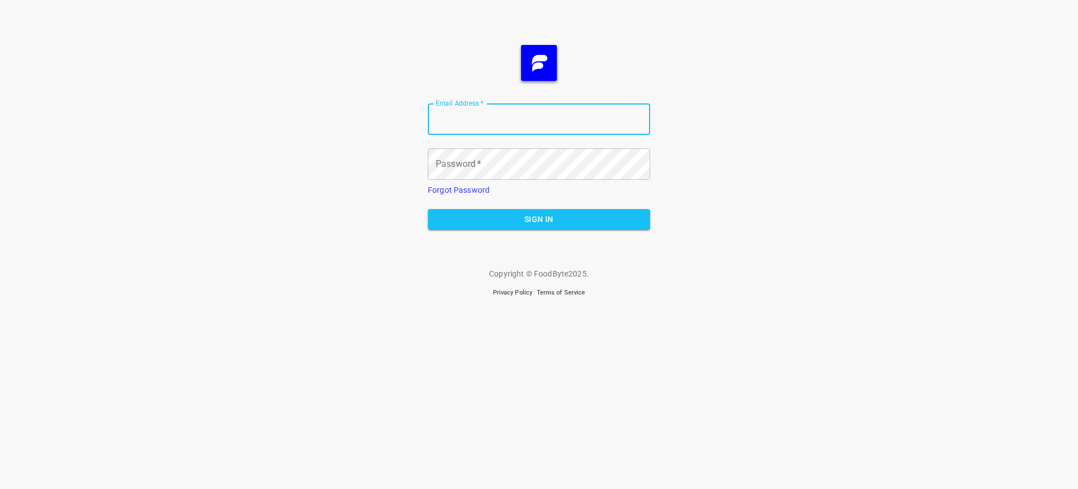
click at [539, 219] on span "Sign In" at bounding box center [539, 219] width 204 height 14
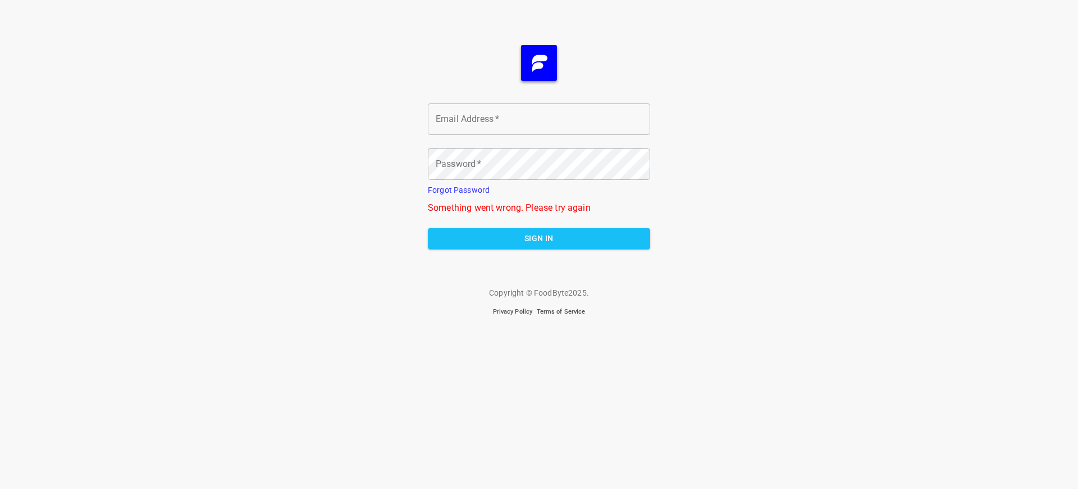
click at [539, 238] on span "Sign In" at bounding box center [539, 238] width 204 height 14
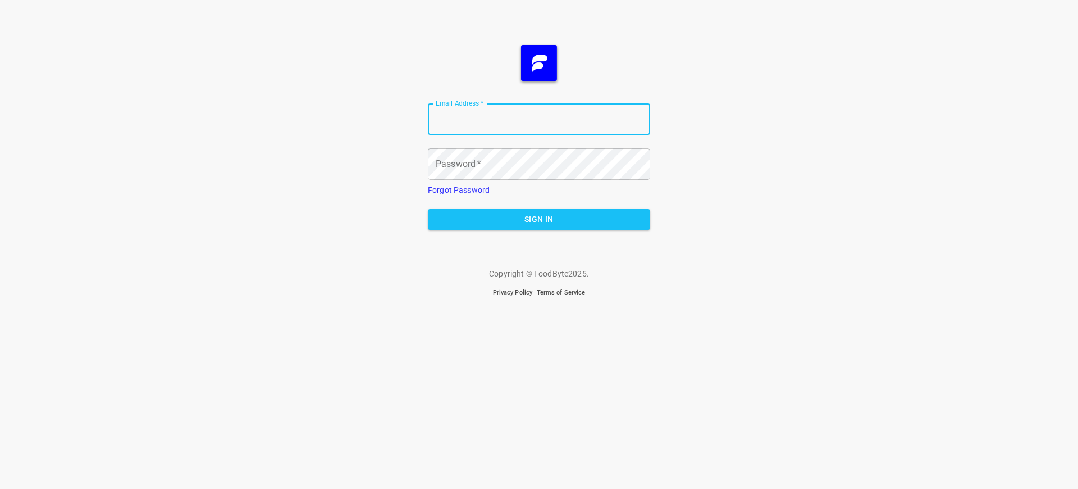
click at [539, 219] on span "Sign In" at bounding box center [539, 219] width 204 height 14
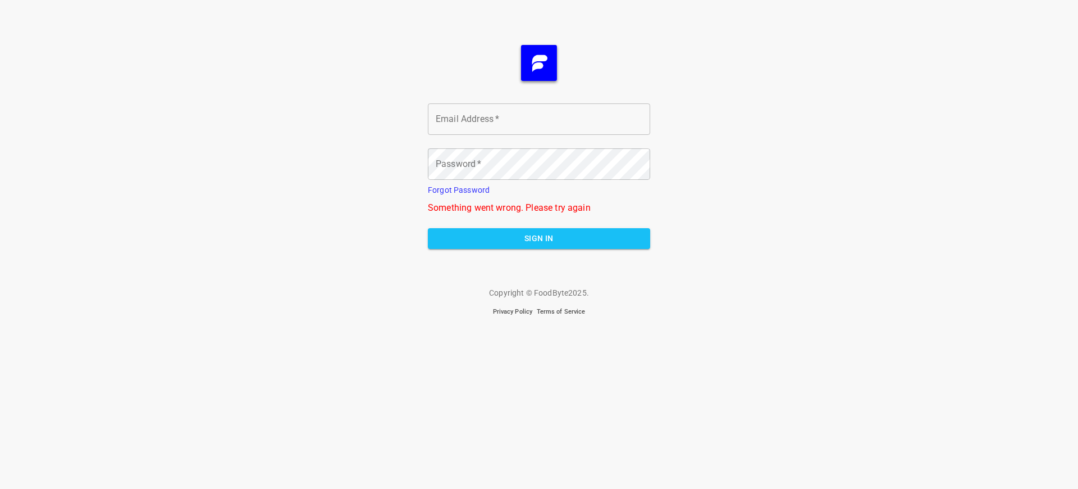
click at [539, 238] on span "Sign In" at bounding box center [539, 238] width 204 height 14
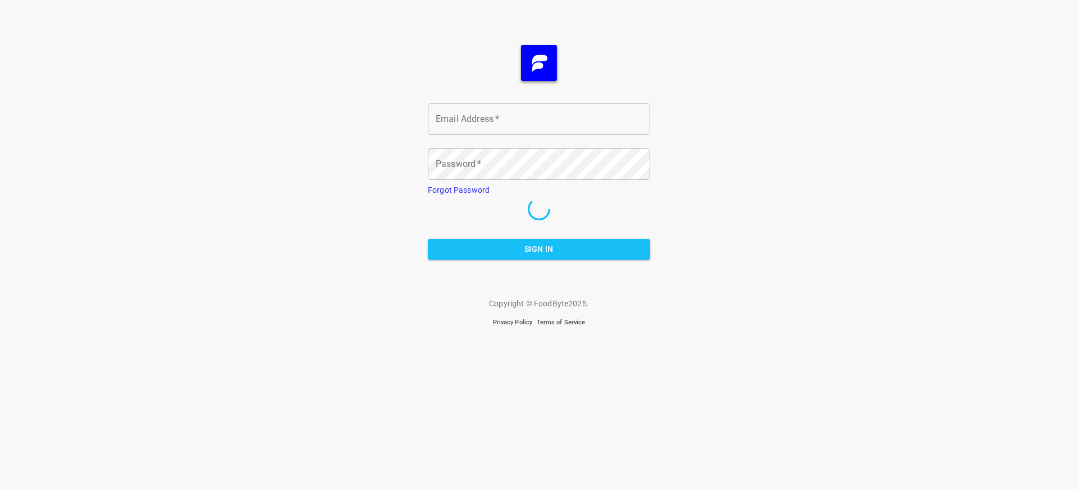
click at [539, 249] on span "Sign In" at bounding box center [539, 249] width 204 height 14
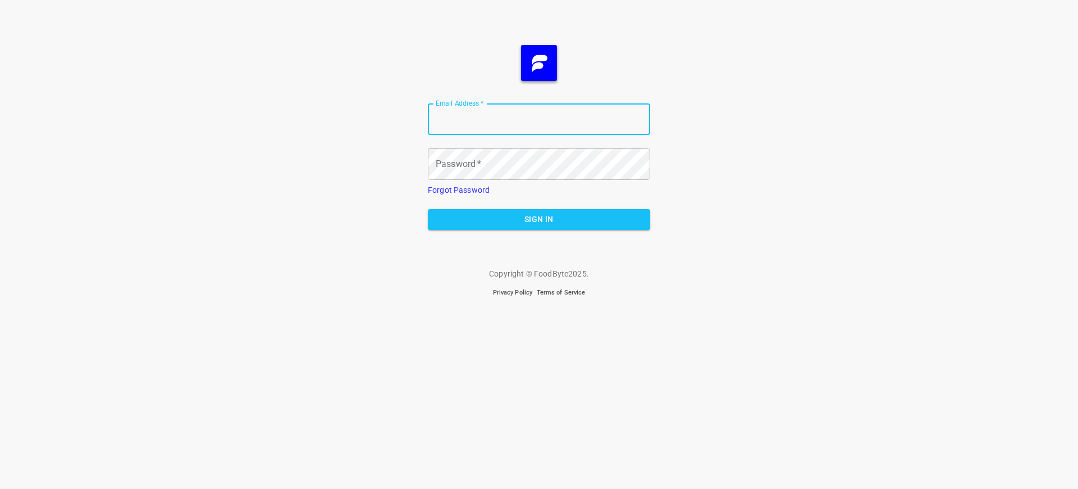
click at [539, 219] on span "Sign In" at bounding box center [539, 219] width 204 height 14
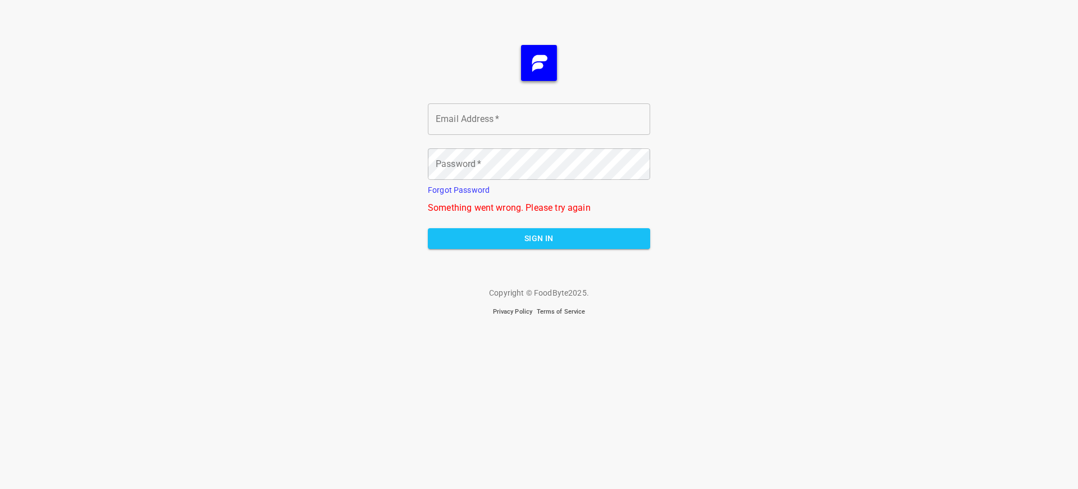
click at [539, 238] on span "Sign In" at bounding box center [539, 238] width 204 height 14
click at [539, 245] on span "Sign In" at bounding box center [539, 238] width 204 height 14
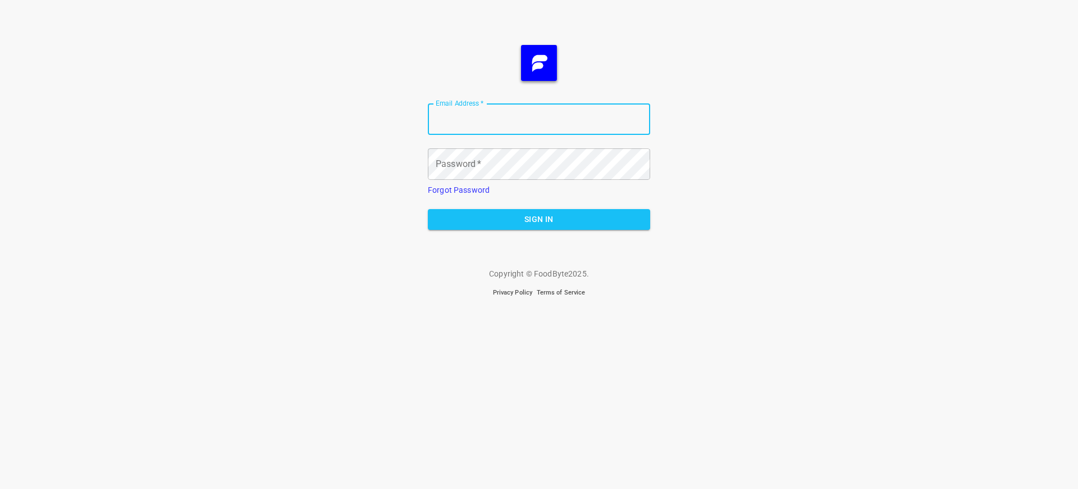
click at [539, 219] on span "Sign In" at bounding box center [539, 219] width 204 height 14
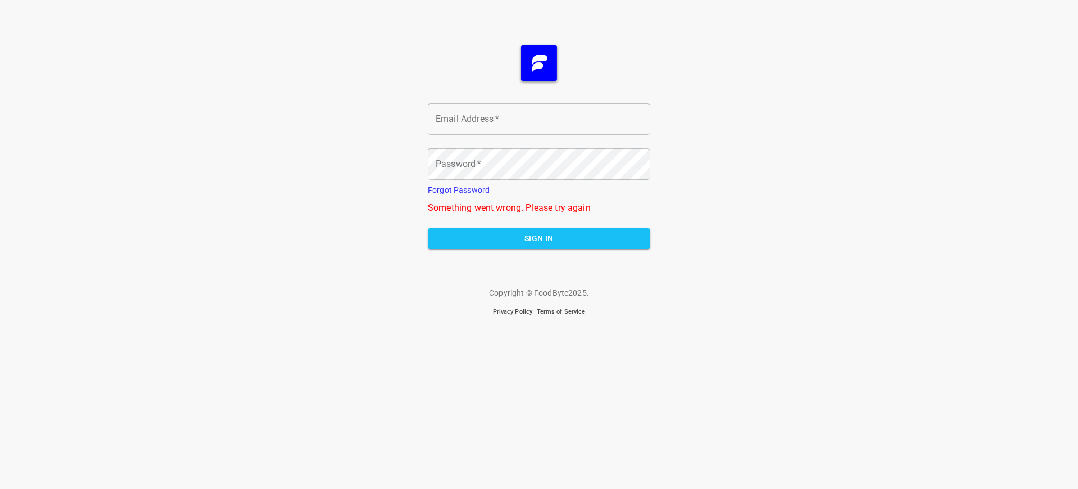
click at [539, 238] on span "Sign In" at bounding box center [539, 238] width 204 height 14
click at [539, 245] on span "Sign In" at bounding box center [539, 238] width 204 height 14
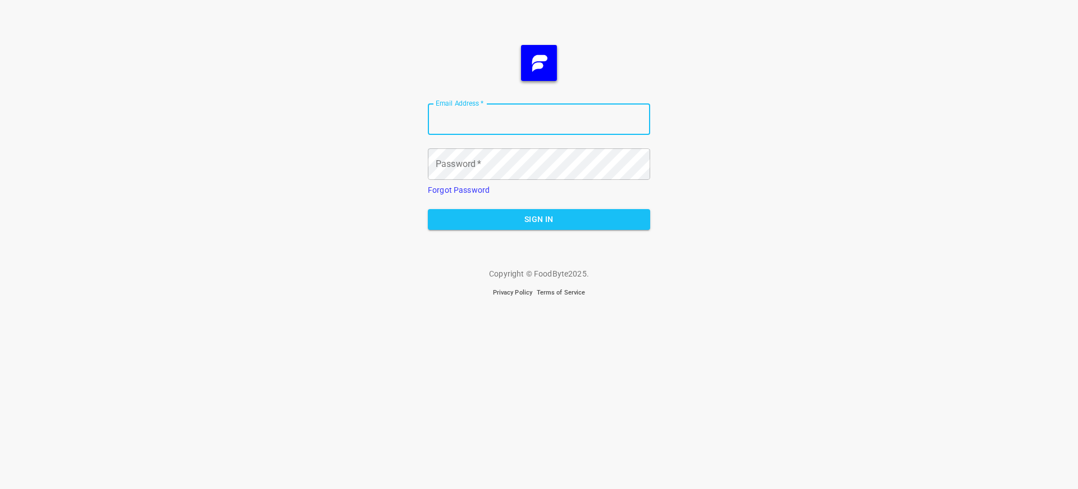
click at [539, 219] on span "Sign In" at bounding box center [539, 219] width 204 height 14
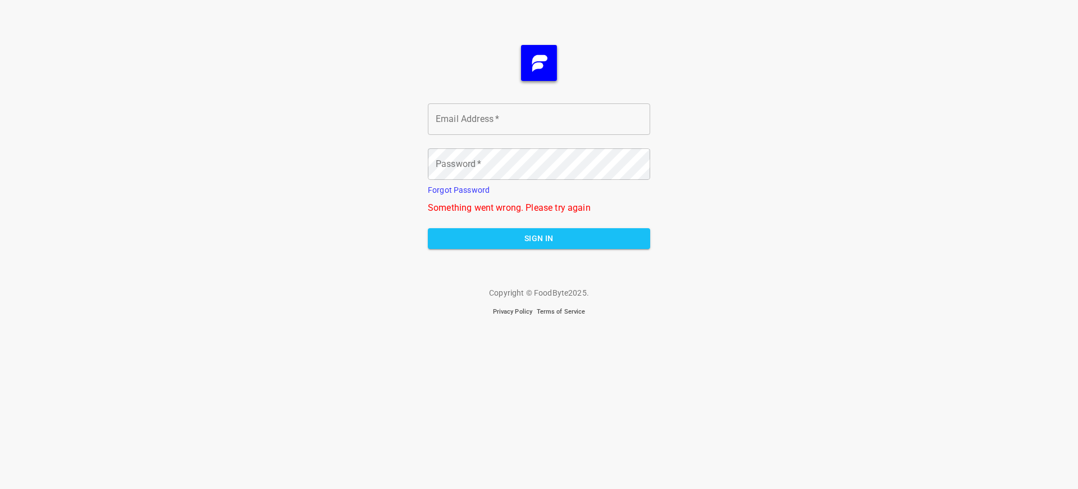
click at [539, 238] on span "Sign In" at bounding box center [539, 238] width 204 height 14
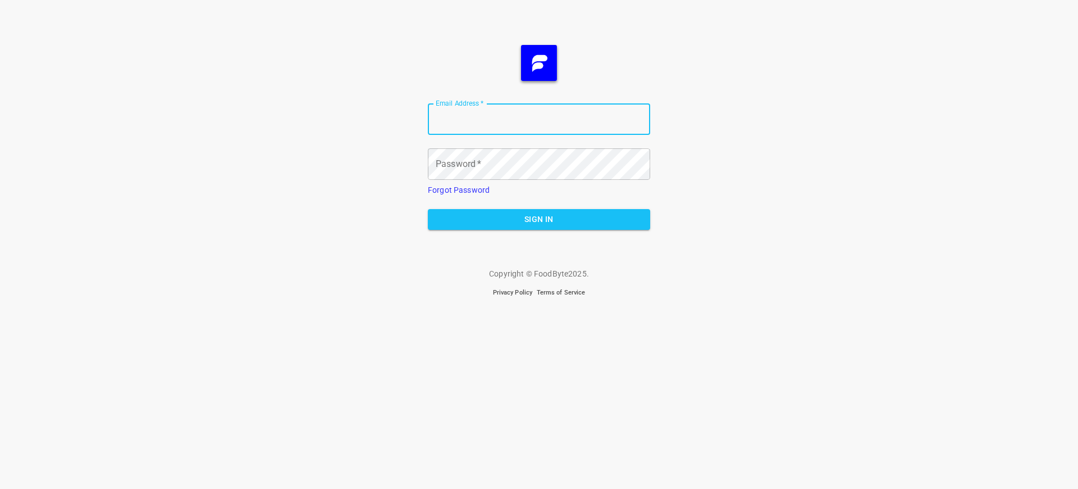
click at [539, 219] on span "Sign In" at bounding box center [539, 219] width 204 height 14
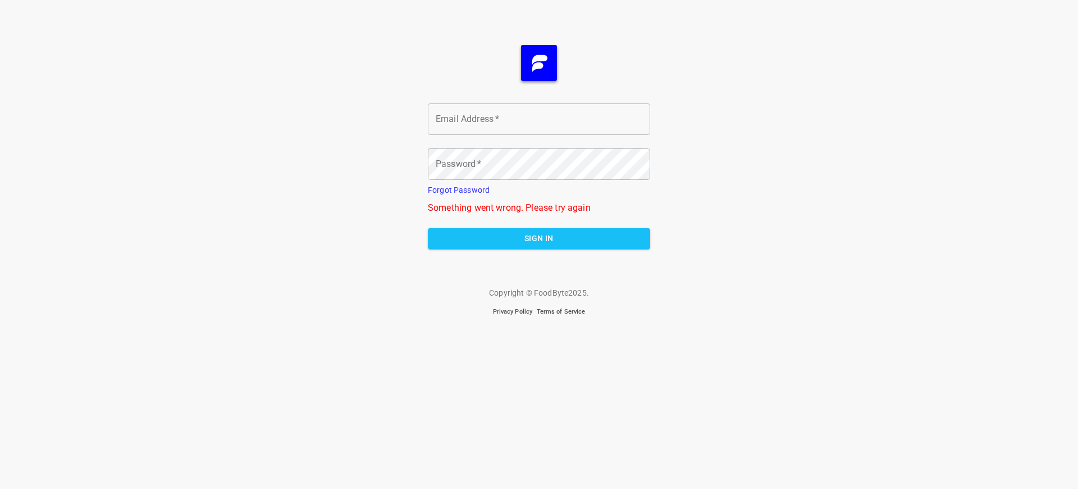
click at [539, 238] on span "Sign In" at bounding box center [539, 238] width 204 height 14
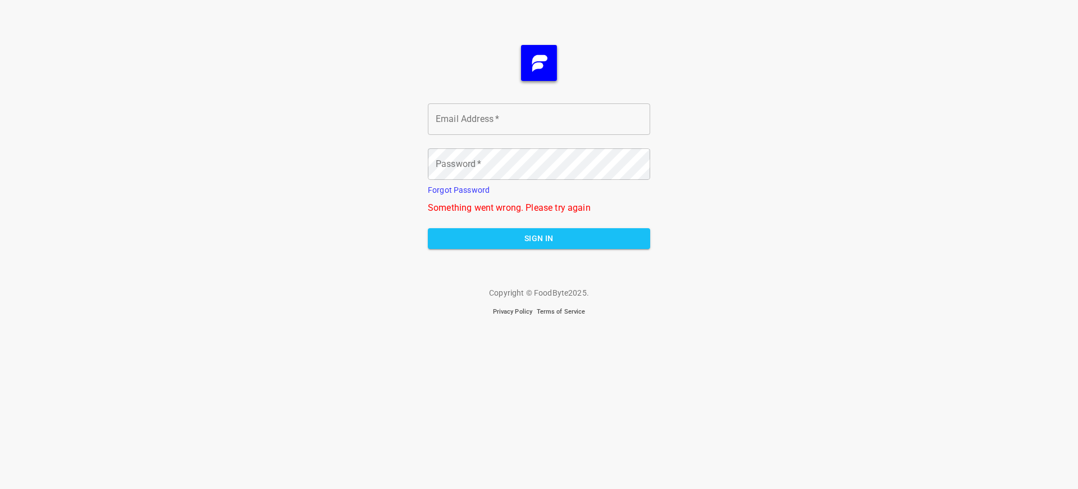
click at [539, 238] on span "Sign In" at bounding box center [539, 238] width 204 height 14
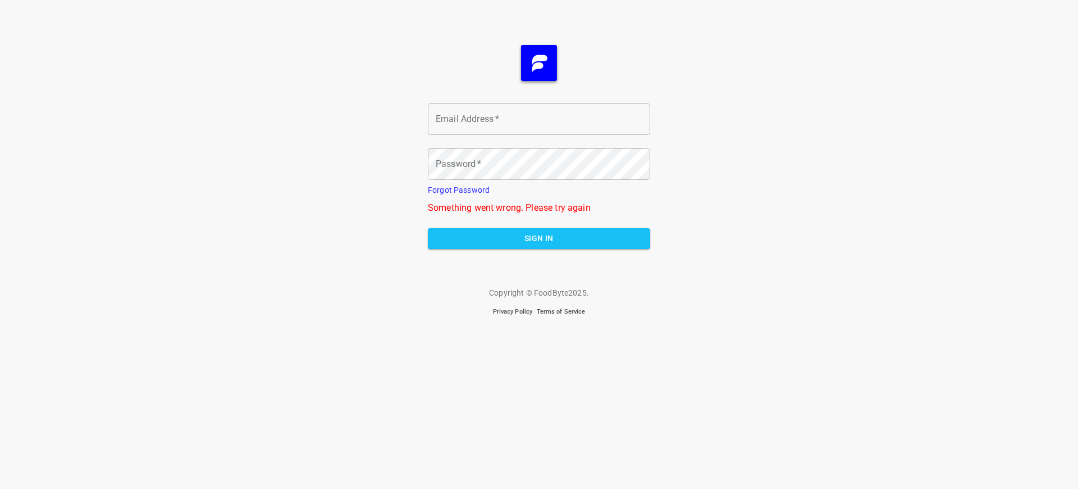
click at [539, 238] on span "Sign In" at bounding box center [539, 238] width 204 height 14
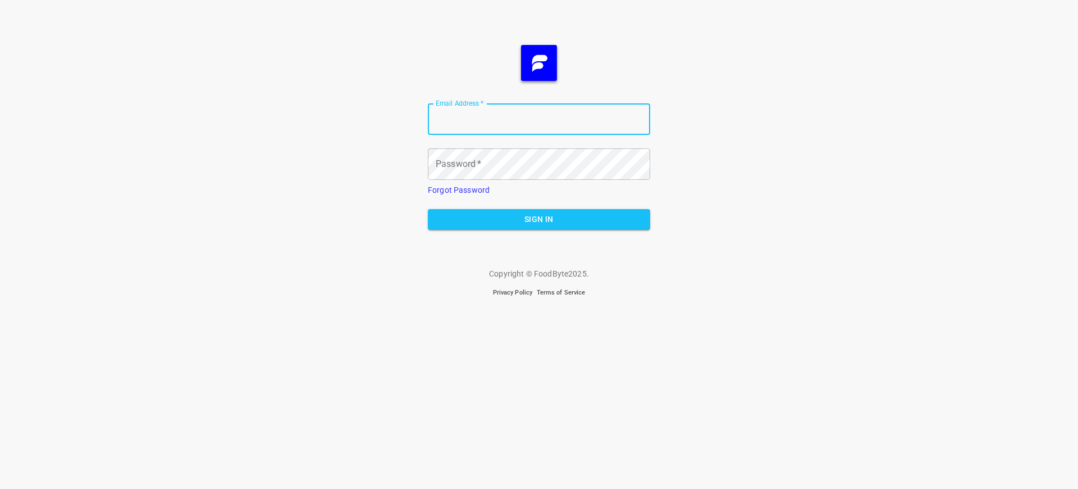
click at [539, 219] on span "Sign In" at bounding box center [539, 219] width 204 height 14
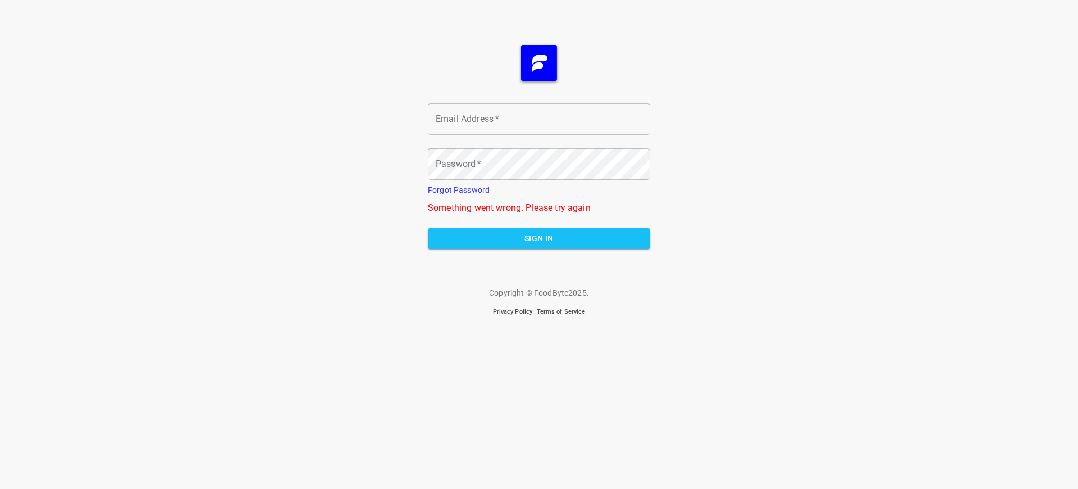
click at [539, 238] on span "Sign In" at bounding box center [539, 238] width 204 height 14
click at [539, 245] on span "Sign In" at bounding box center [539, 238] width 204 height 14
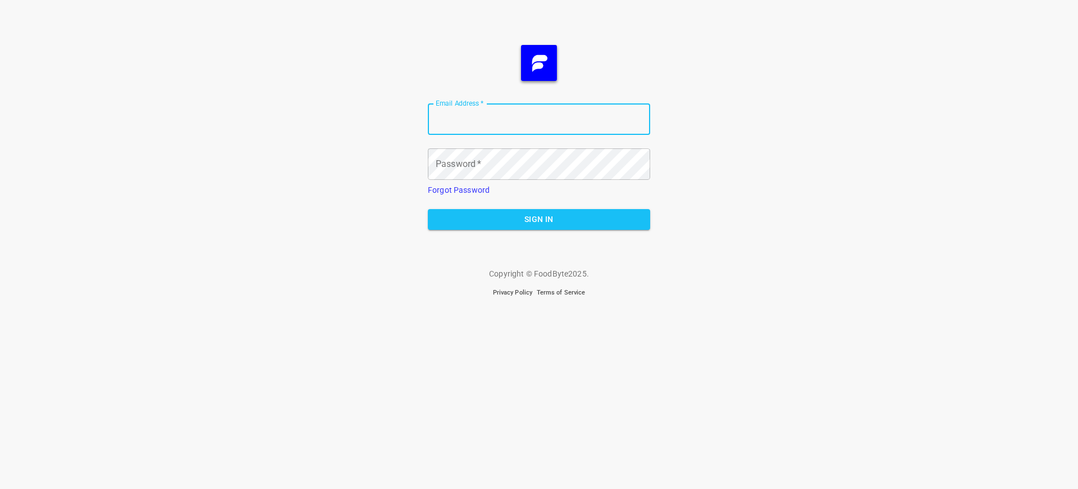
click at [539, 219] on span "Sign In" at bounding box center [539, 219] width 204 height 14
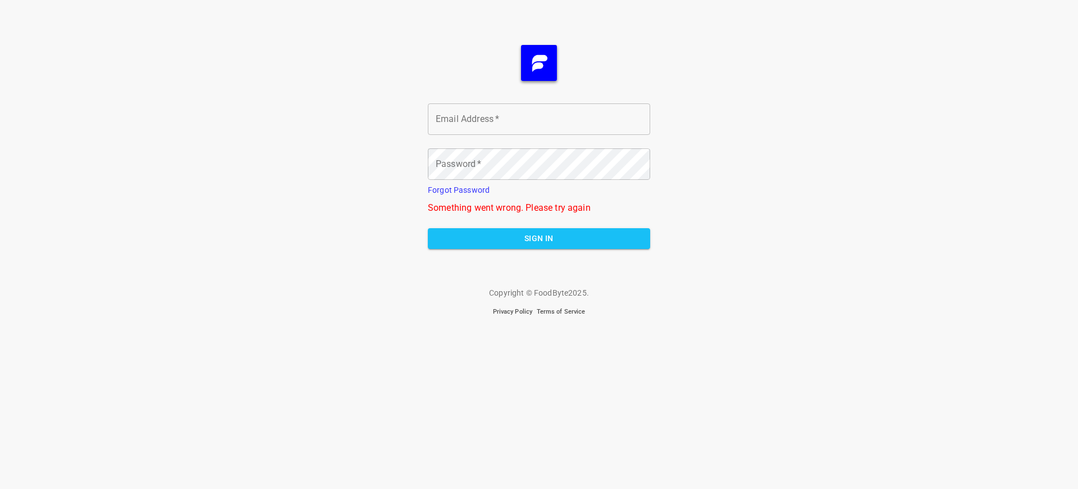
click at [539, 238] on span "Sign In" at bounding box center [539, 238] width 204 height 14
click at [539, 245] on span "Sign In" at bounding box center [539, 238] width 204 height 14
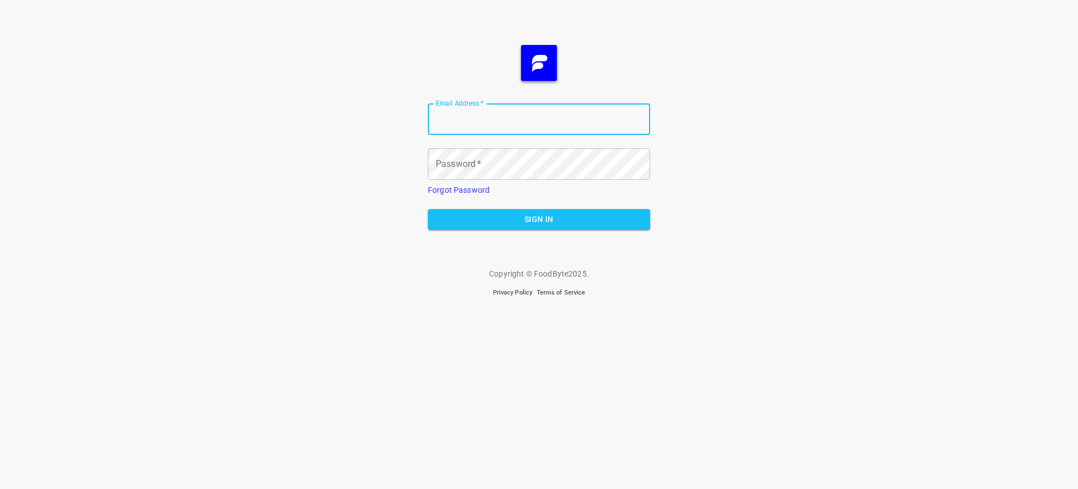
click at [539, 219] on span "Sign In" at bounding box center [539, 219] width 204 height 14
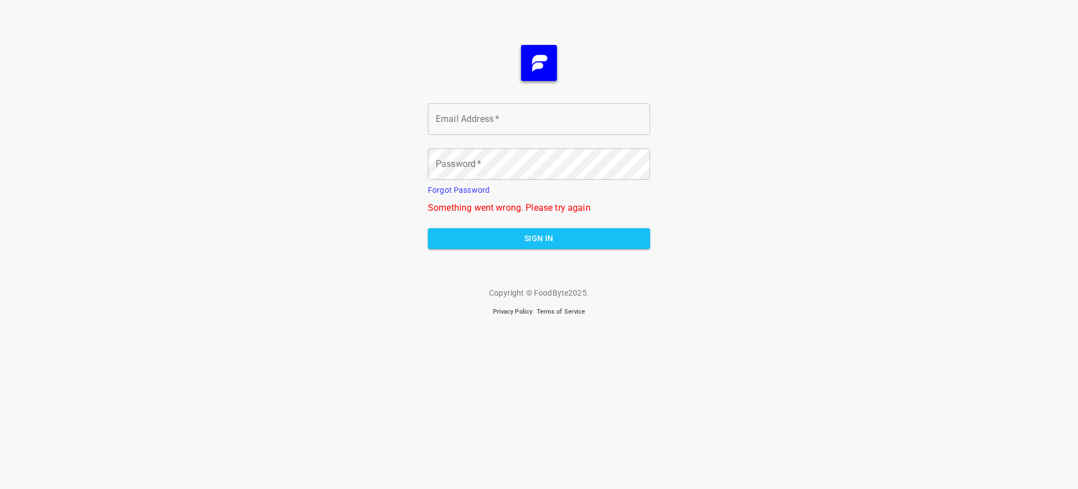
click at [539, 238] on span "Sign In" at bounding box center [539, 238] width 204 height 14
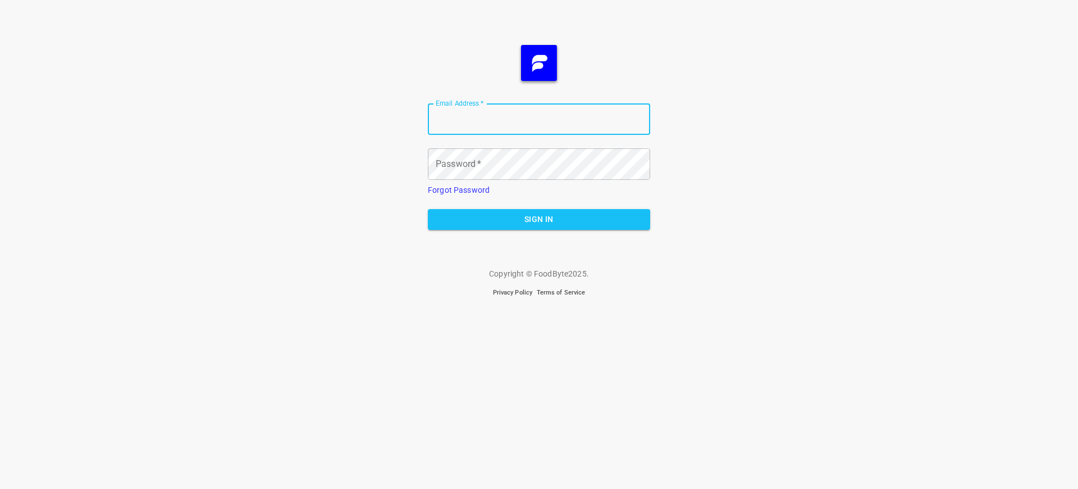
click at [539, 219] on span "Sign In" at bounding box center [539, 219] width 204 height 14
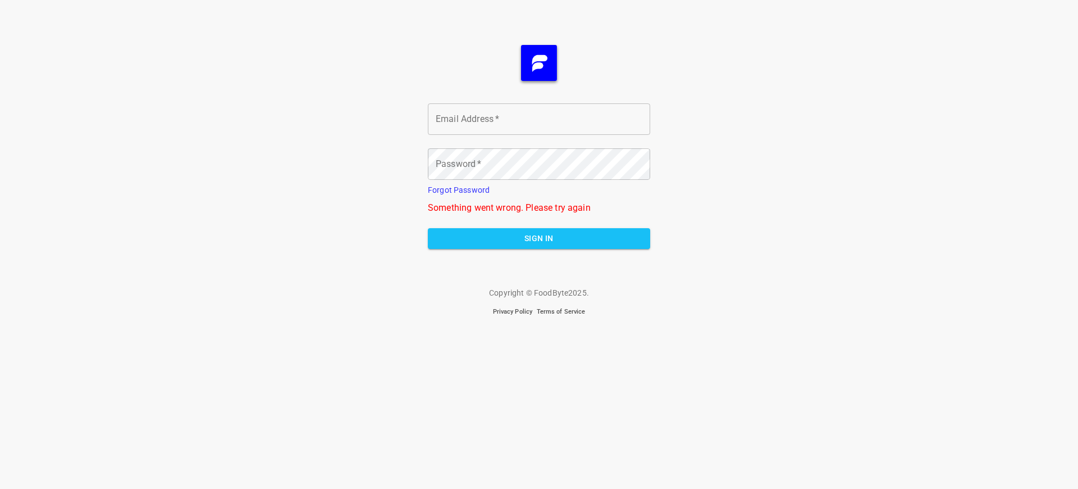
click at [539, 238] on span "Sign In" at bounding box center [539, 238] width 204 height 14
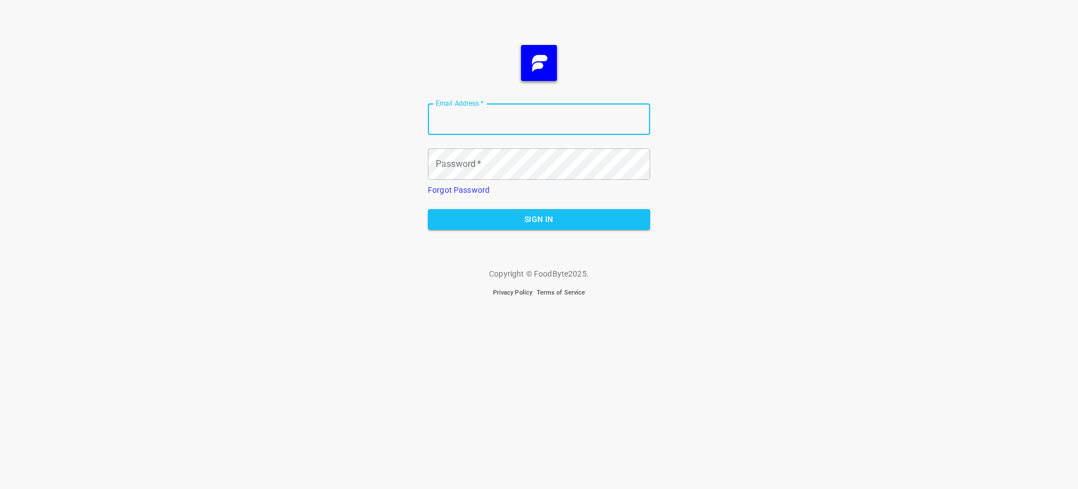
click at [539, 219] on span "Sign In" at bounding box center [539, 219] width 204 height 14
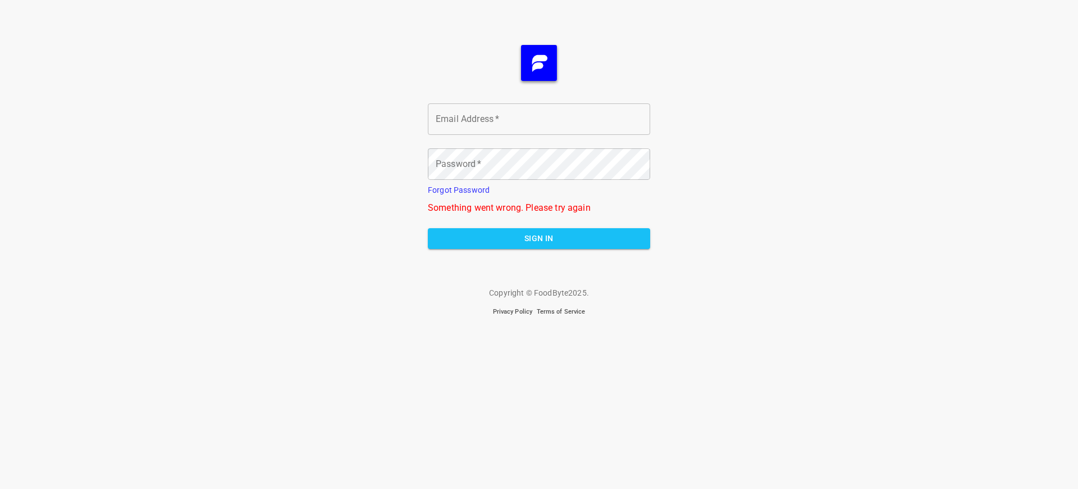
click at [539, 238] on span "Sign In" at bounding box center [539, 238] width 204 height 14
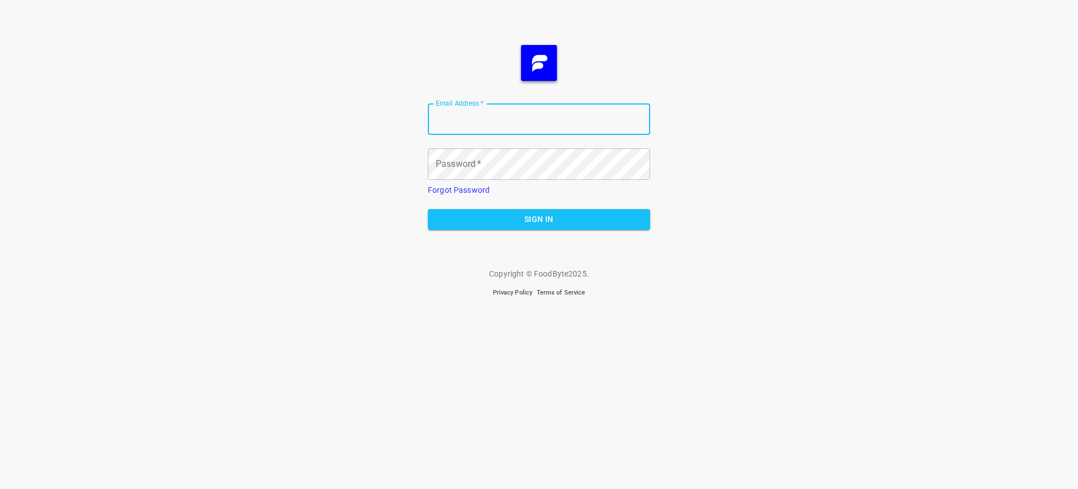
click at [539, 219] on span "Sign In" at bounding box center [539, 219] width 204 height 14
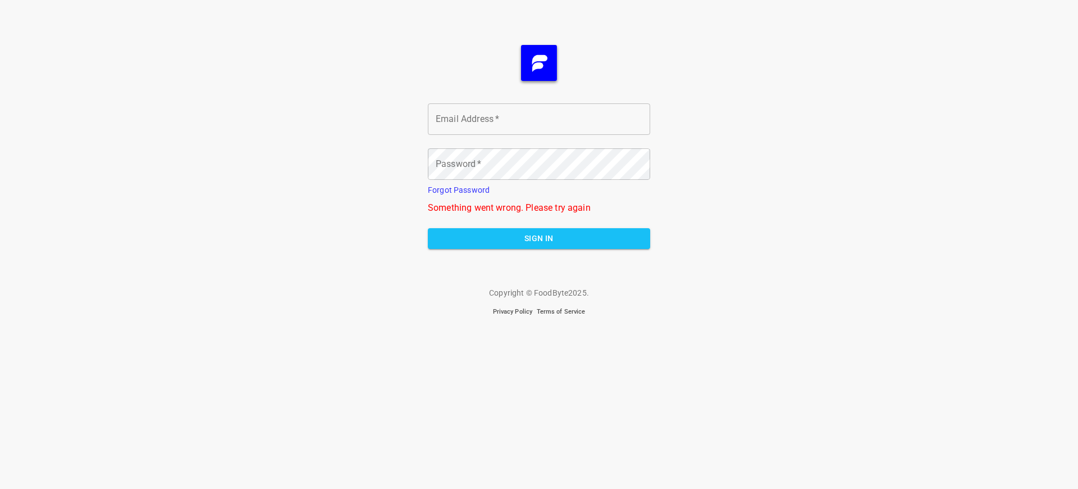
click at [539, 238] on span "Sign In" at bounding box center [539, 238] width 204 height 14
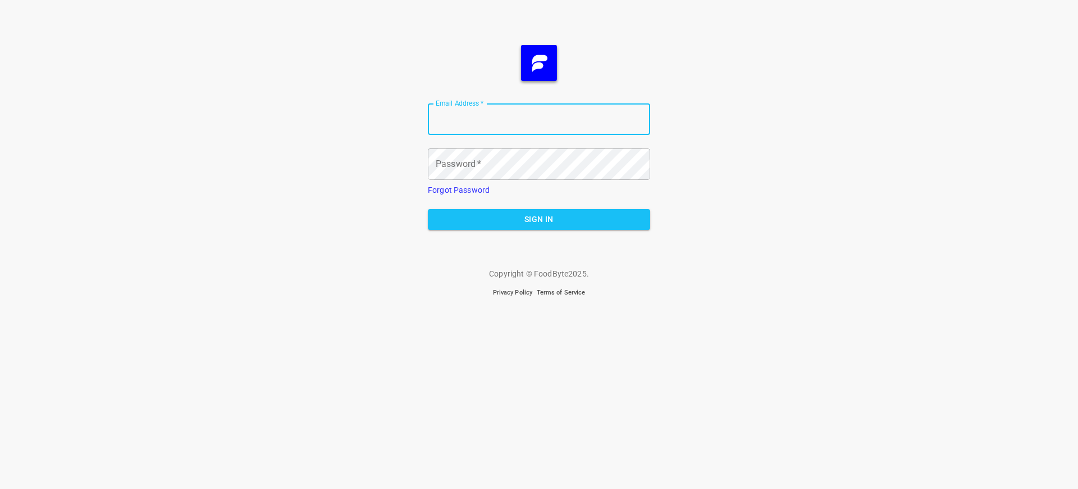
click at [539, 219] on span "Sign In" at bounding box center [539, 219] width 204 height 14
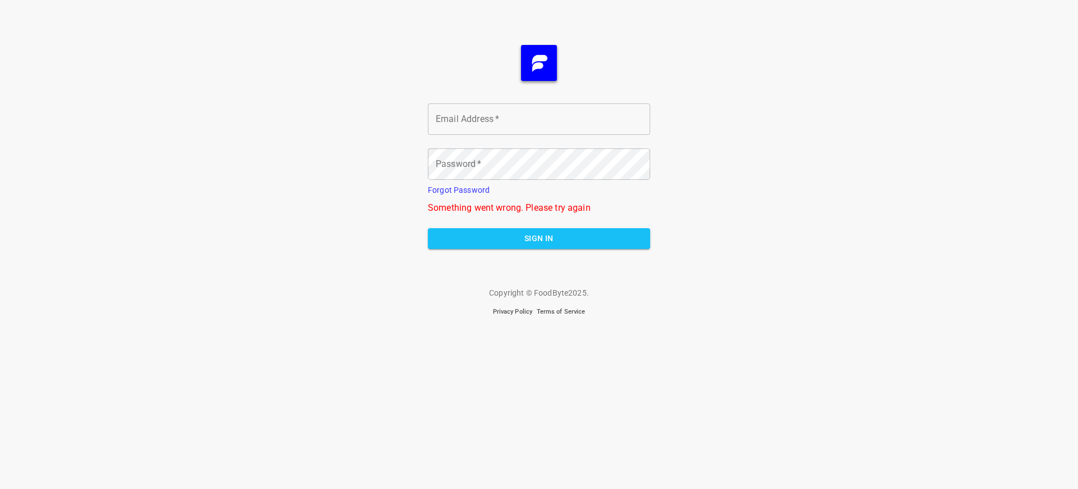
click at [539, 238] on span "Sign In" at bounding box center [539, 238] width 204 height 14
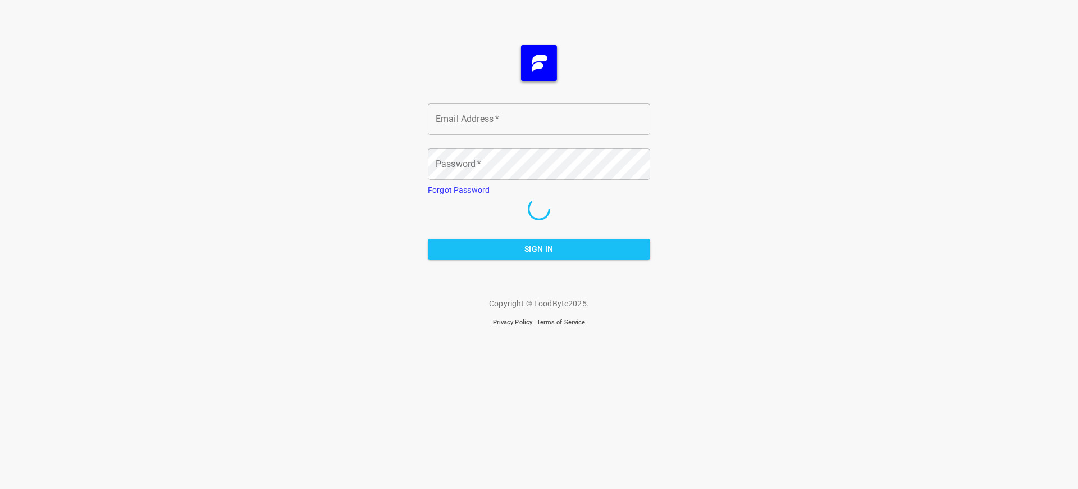
click at [539, 249] on span "Sign In" at bounding box center [539, 249] width 204 height 14
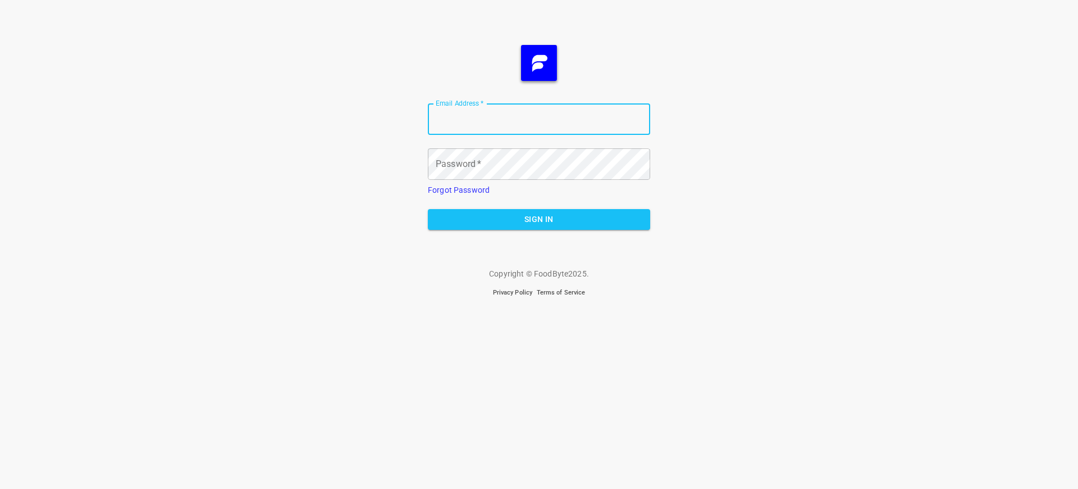
click at [539, 219] on span "Sign In" at bounding box center [539, 219] width 204 height 14
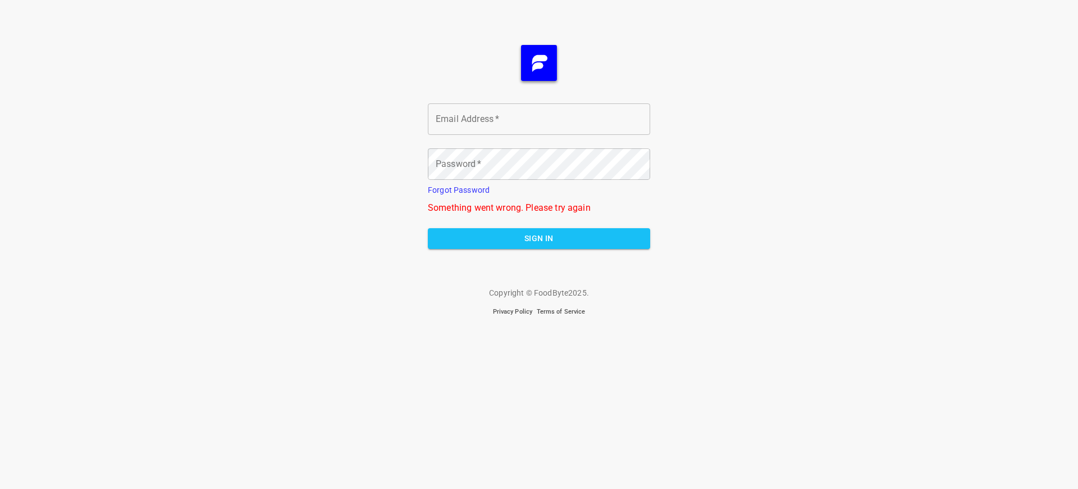
click at [539, 238] on span "Sign In" at bounding box center [539, 238] width 204 height 14
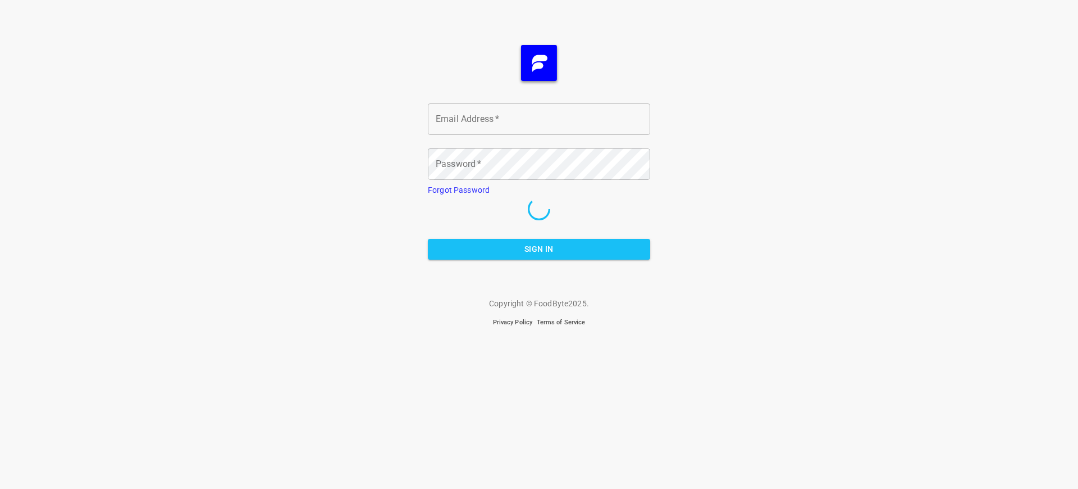
click at [539, 249] on span "Sign In" at bounding box center [539, 249] width 204 height 14
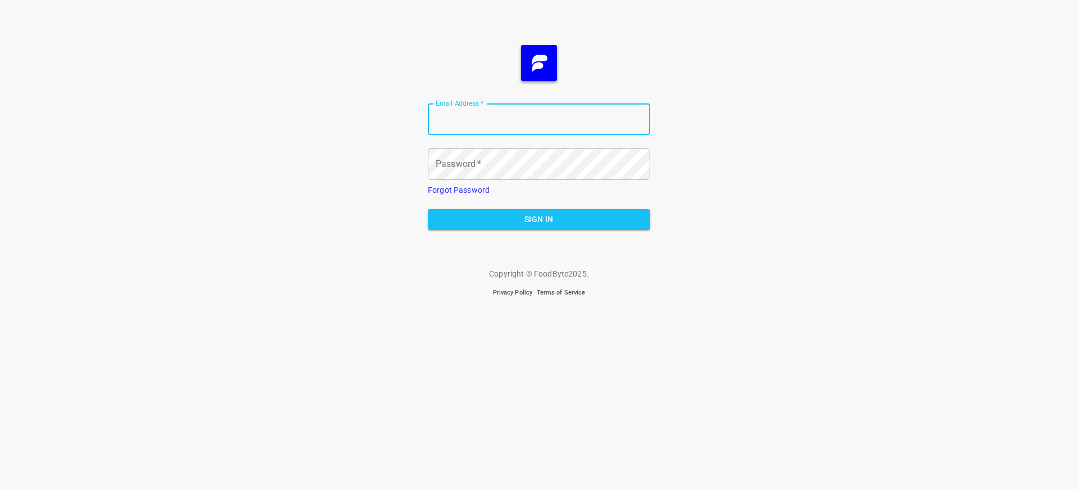
click at [539, 219] on span "Sign In" at bounding box center [539, 219] width 204 height 14
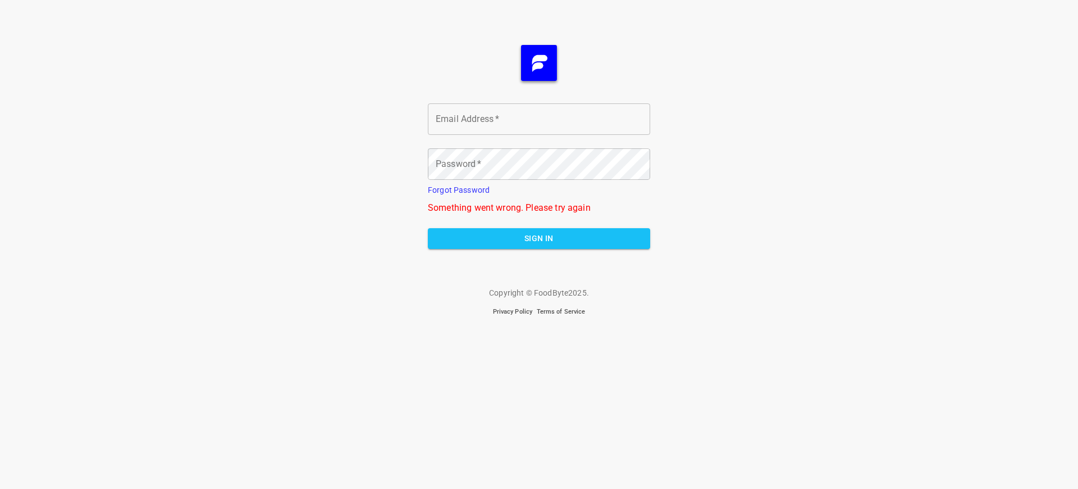
click at [539, 238] on span "Sign In" at bounding box center [539, 238] width 204 height 14
click at [539, 245] on span "Sign In" at bounding box center [539, 238] width 204 height 14
click at [539, 238] on span "Sign In" at bounding box center [539, 238] width 204 height 14
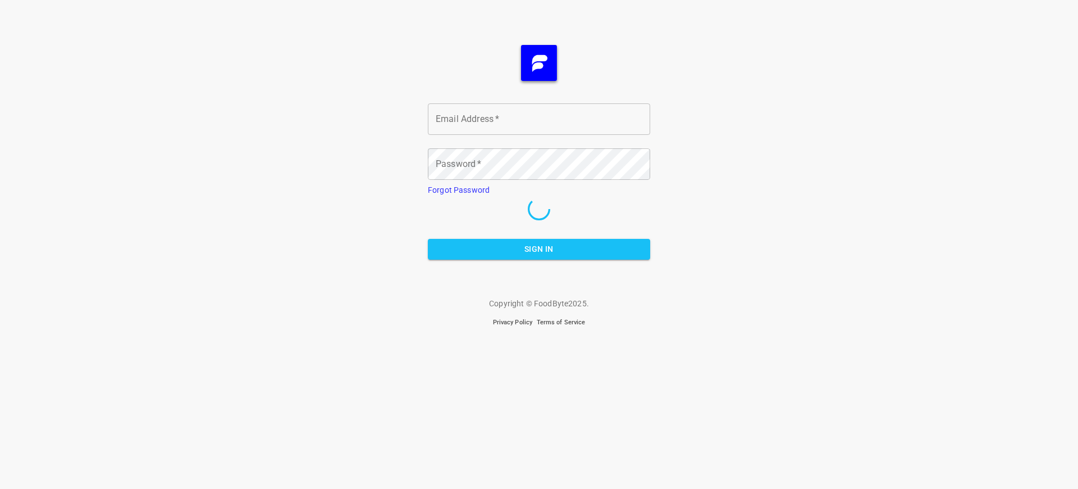
click at [539, 249] on span "Sign In" at bounding box center [539, 249] width 204 height 14
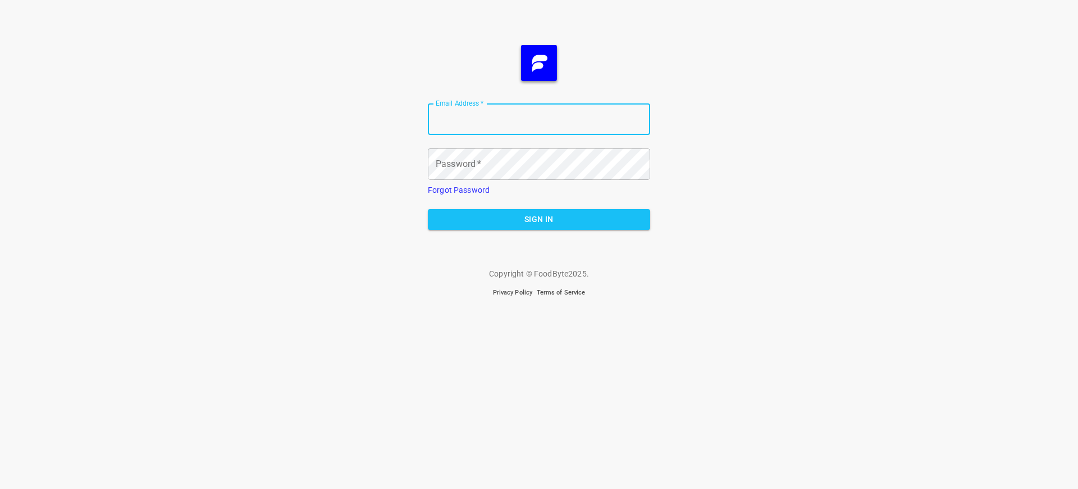
click at [539, 219] on span "Sign In" at bounding box center [539, 219] width 204 height 14
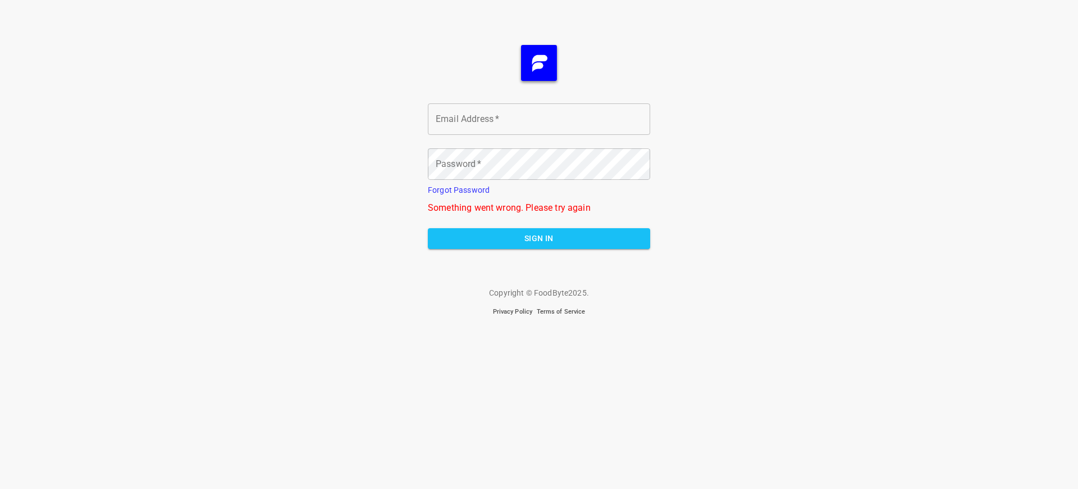
click at [539, 238] on span "Sign In" at bounding box center [539, 238] width 204 height 14
click at [539, 245] on span "Sign In" at bounding box center [539, 238] width 204 height 14
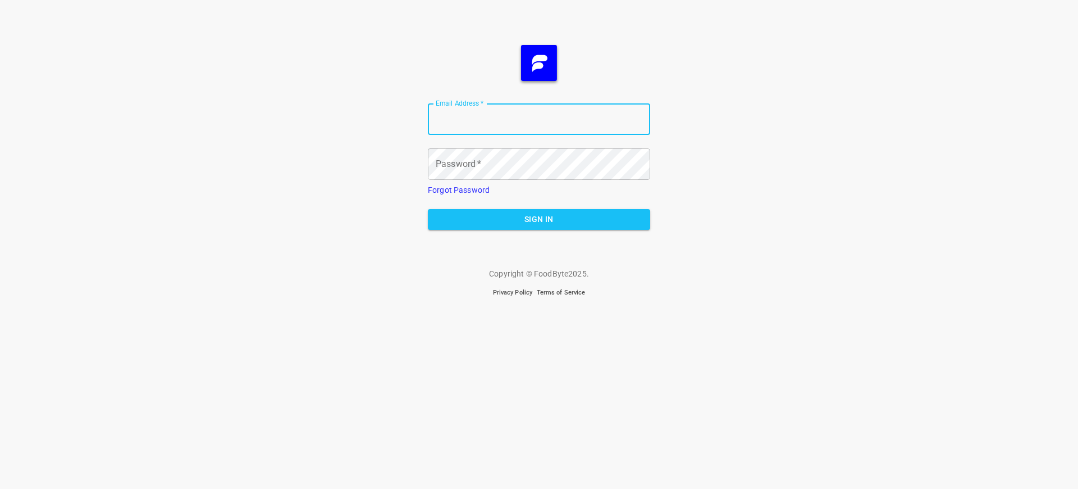
click at [539, 219] on span "Sign In" at bounding box center [539, 219] width 204 height 14
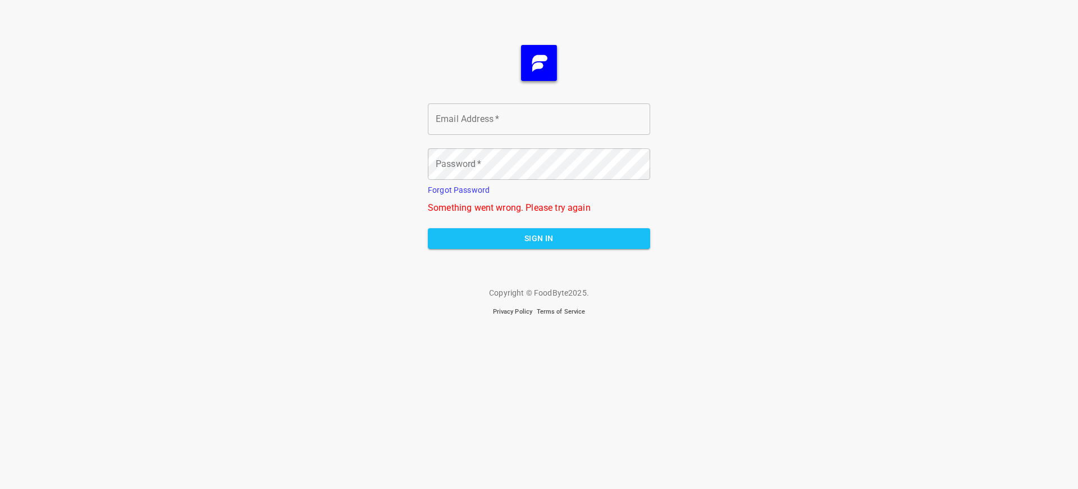
click at [539, 238] on span "Sign In" at bounding box center [539, 238] width 204 height 14
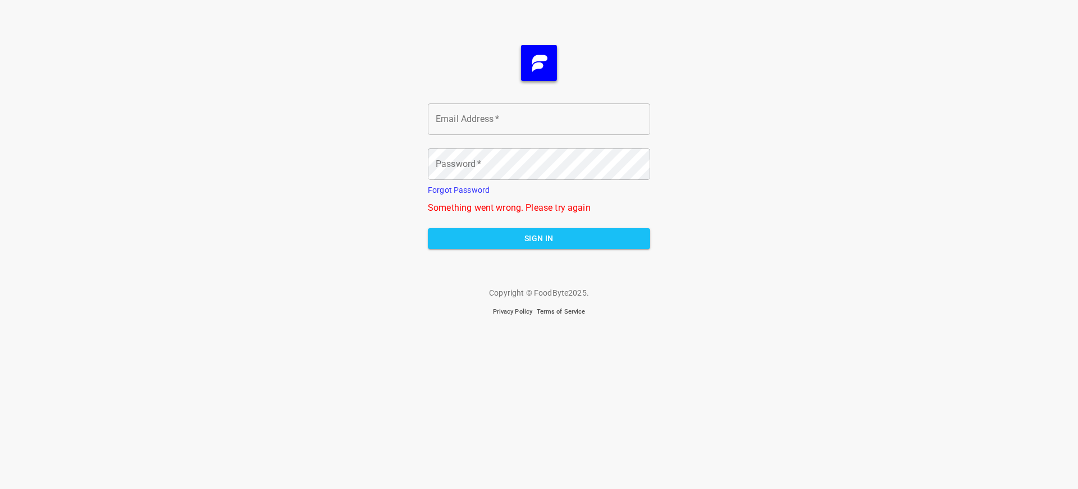
click at [539, 238] on span "Sign In" at bounding box center [539, 238] width 204 height 14
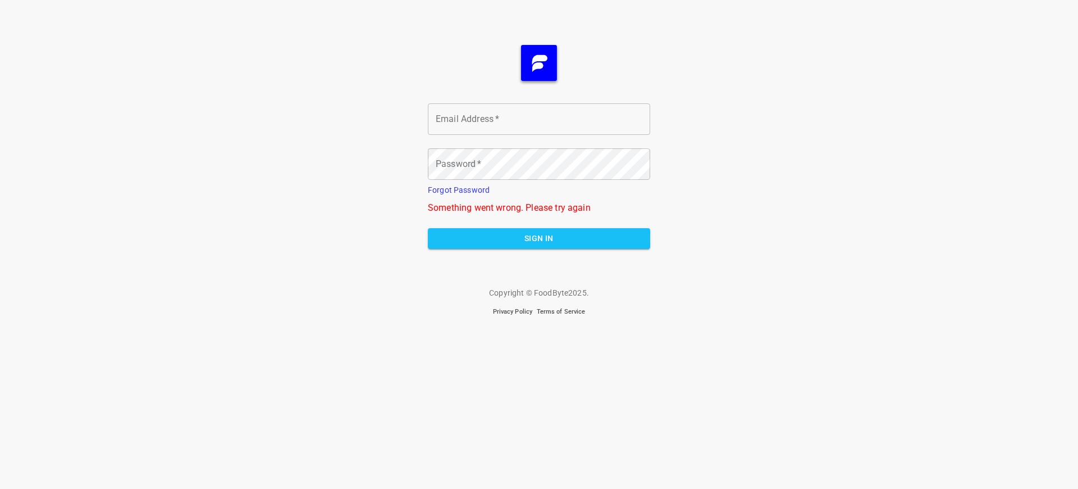
click at [539, 238] on span "Sign In" at bounding box center [539, 238] width 204 height 14
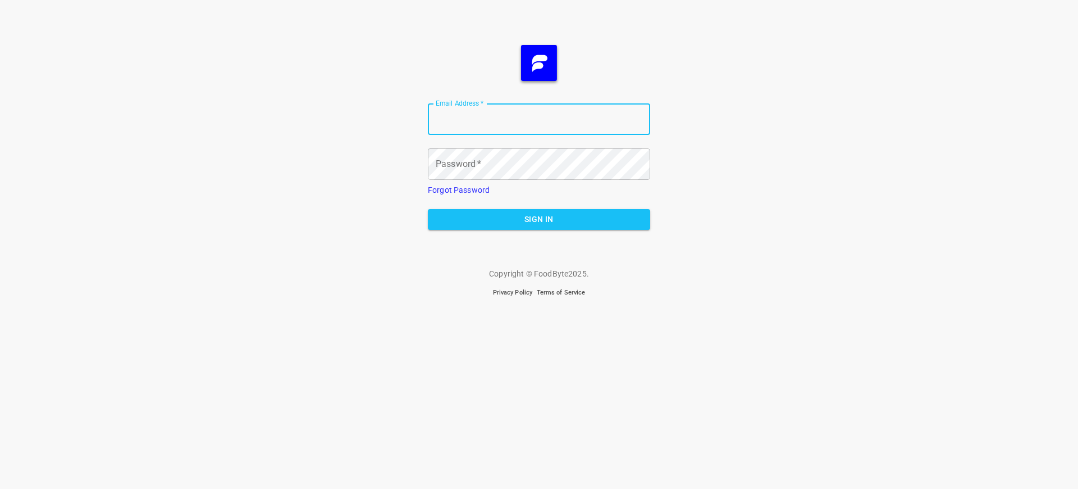
click at [539, 219] on span "Sign In" at bounding box center [539, 219] width 204 height 14
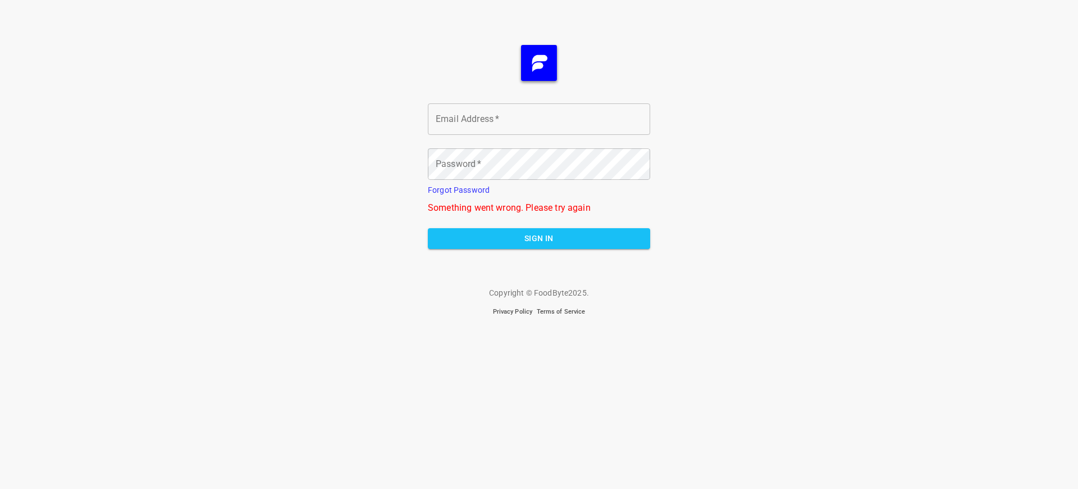
click at [539, 238] on span "Sign In" at bounding box center [539, 238] width 204 height 14
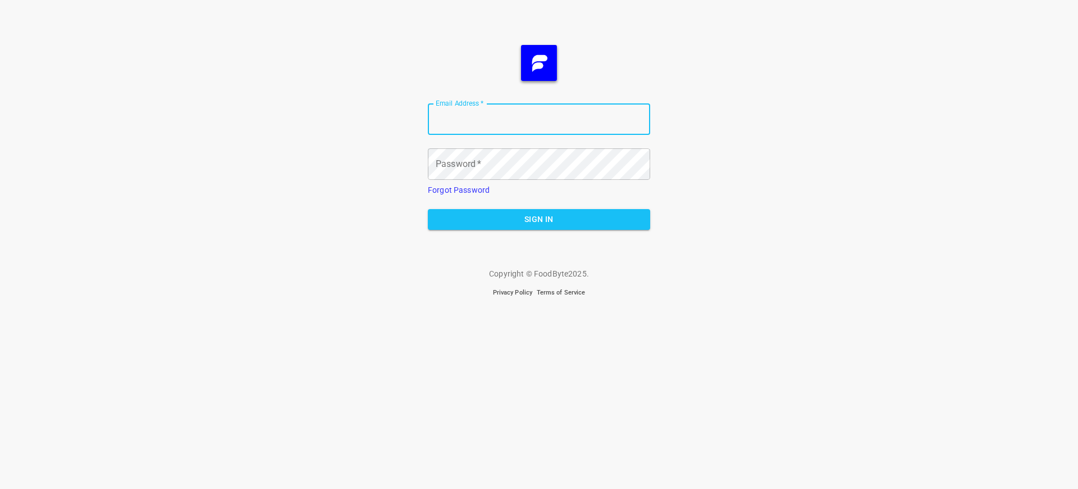
click at [539, 219] on span "Sign In" at bounding box center [539, 219] width 204 height 14
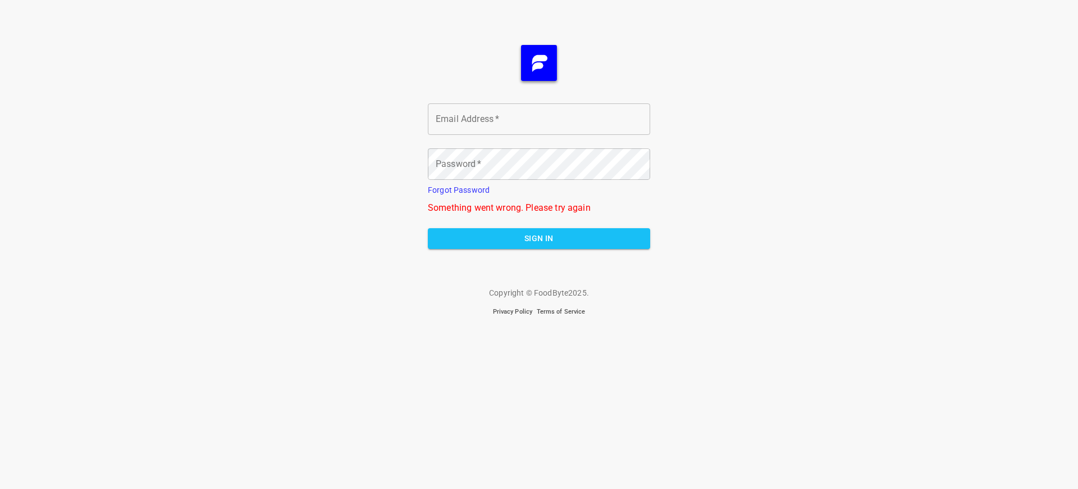
click at [539, 238] on span "Sign In" at bounding box center [539, 238] width 204 height 14
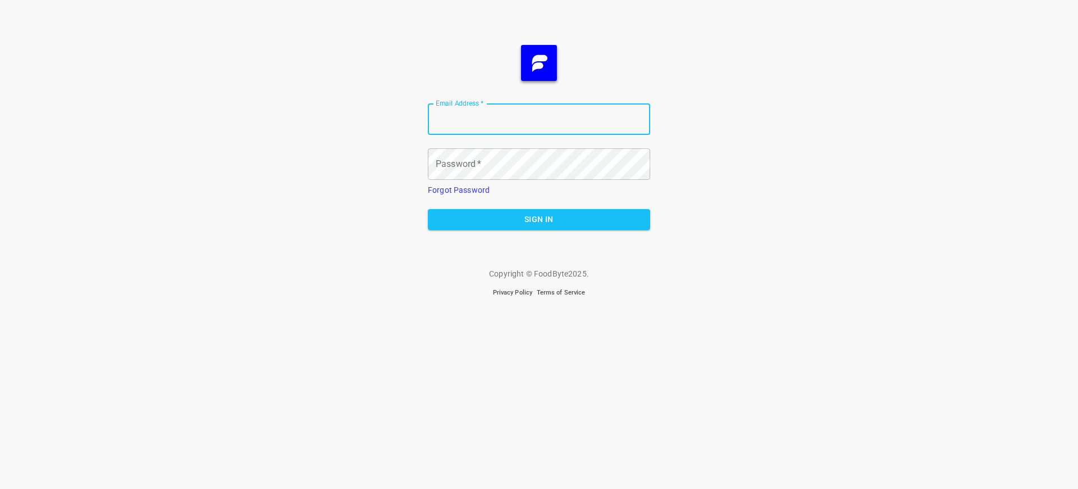
click at [539, 219] on span "Sign In" at bounding box center [539, 219] width 204 height 14
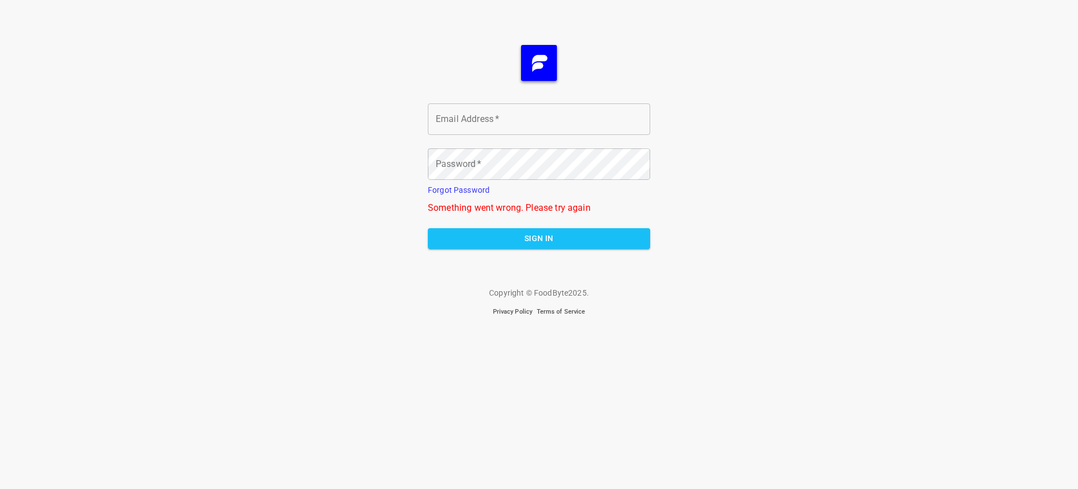
click at [539, 238] on span "Sign In" at bounding box center [539, 238] width 204 height 14
